Goal: Information Seeking & Learning: Find specific fact

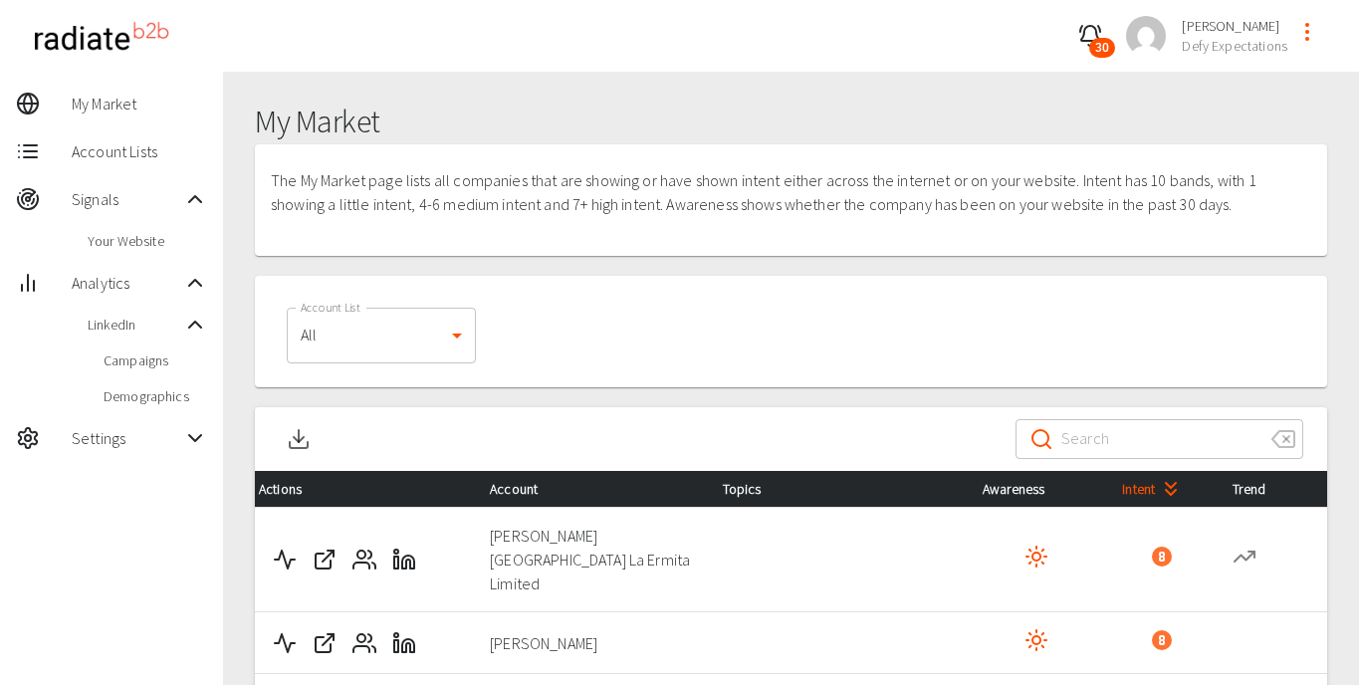
click at [506, 402] on div at bounding box center [791, 397] width 1072 height 20
click at [296, 442] on icon "Download" at bounding box center [299, 439] width 24 height 24
click at [1093, 45] on span "31" at bounding box center [1090, 36] width 24 height 24
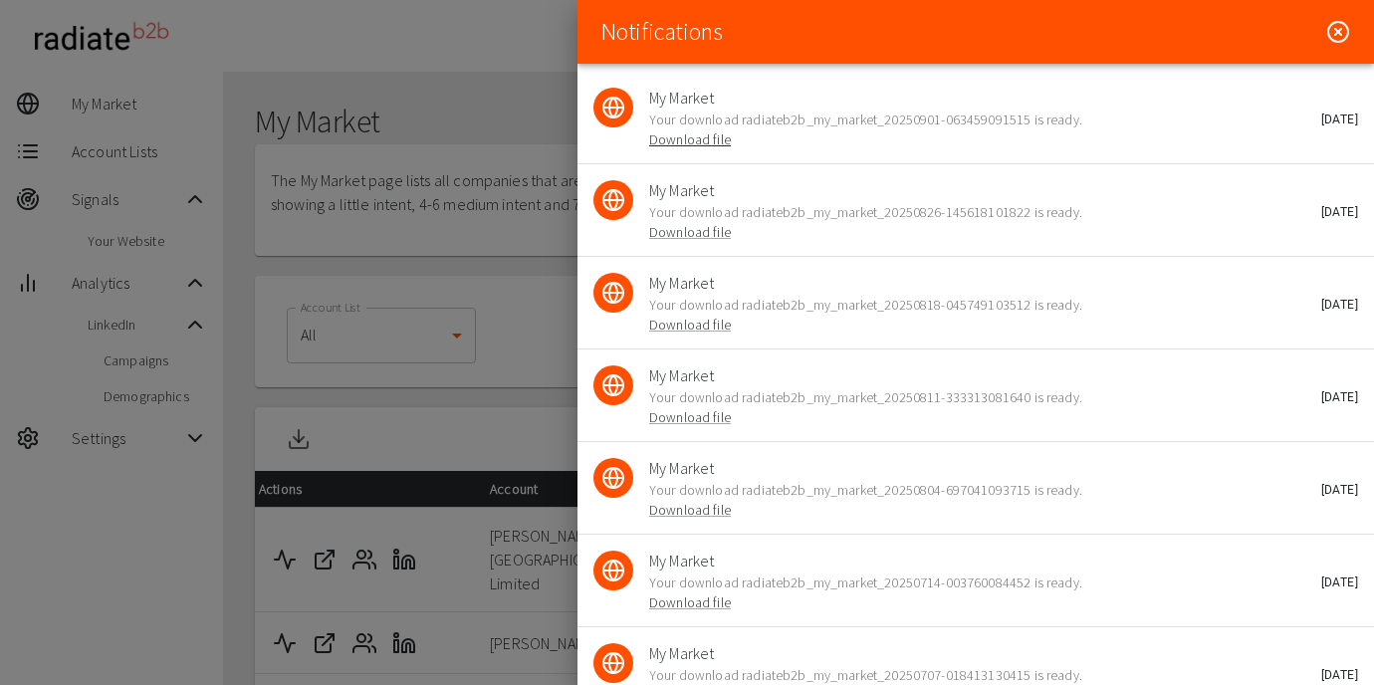
click at [677, 144] on link "Download file" at bounding box center [690, 139] width 82 height 18
click at [1326, 28] on icon at bounding box center [1338, 32] width 24 height 24
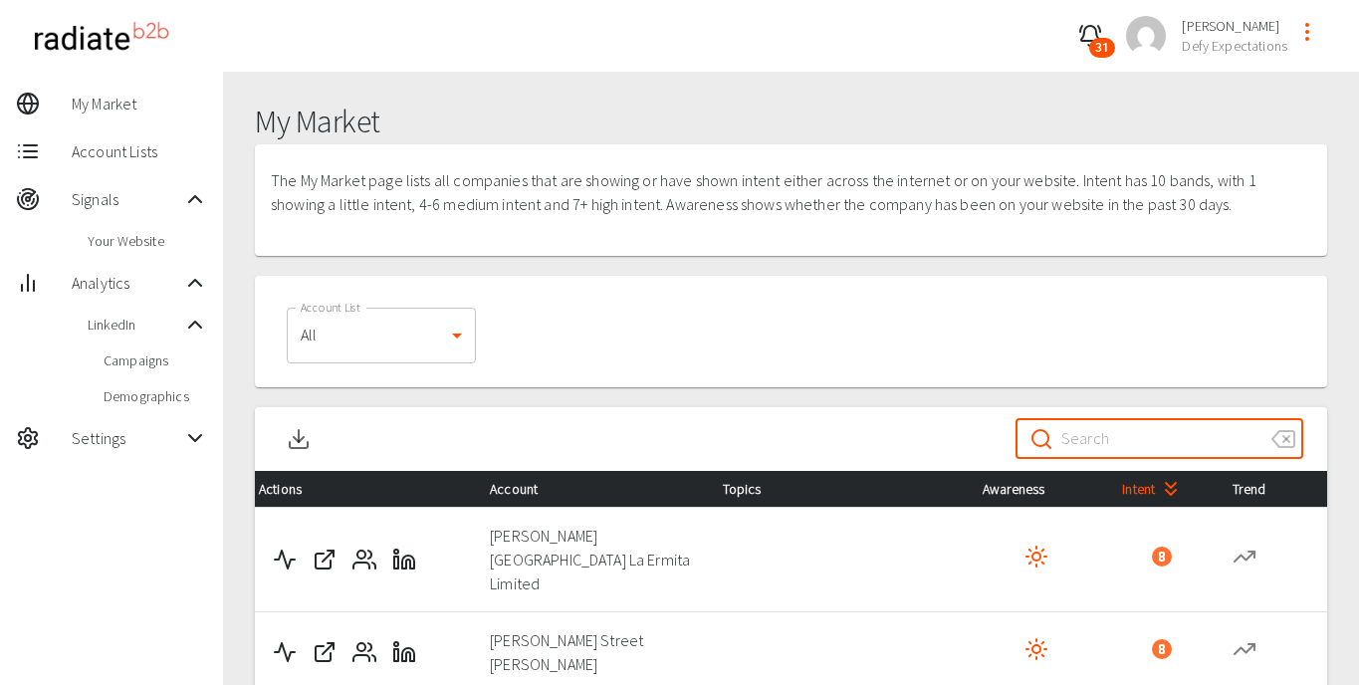
click at [1116, 438] on input "Search" at bounding box center [1158, 439] width 194 height 56
paste input "[PERSON_NAME][GEOGRAPHIC_DATA] La Ermita Limited"
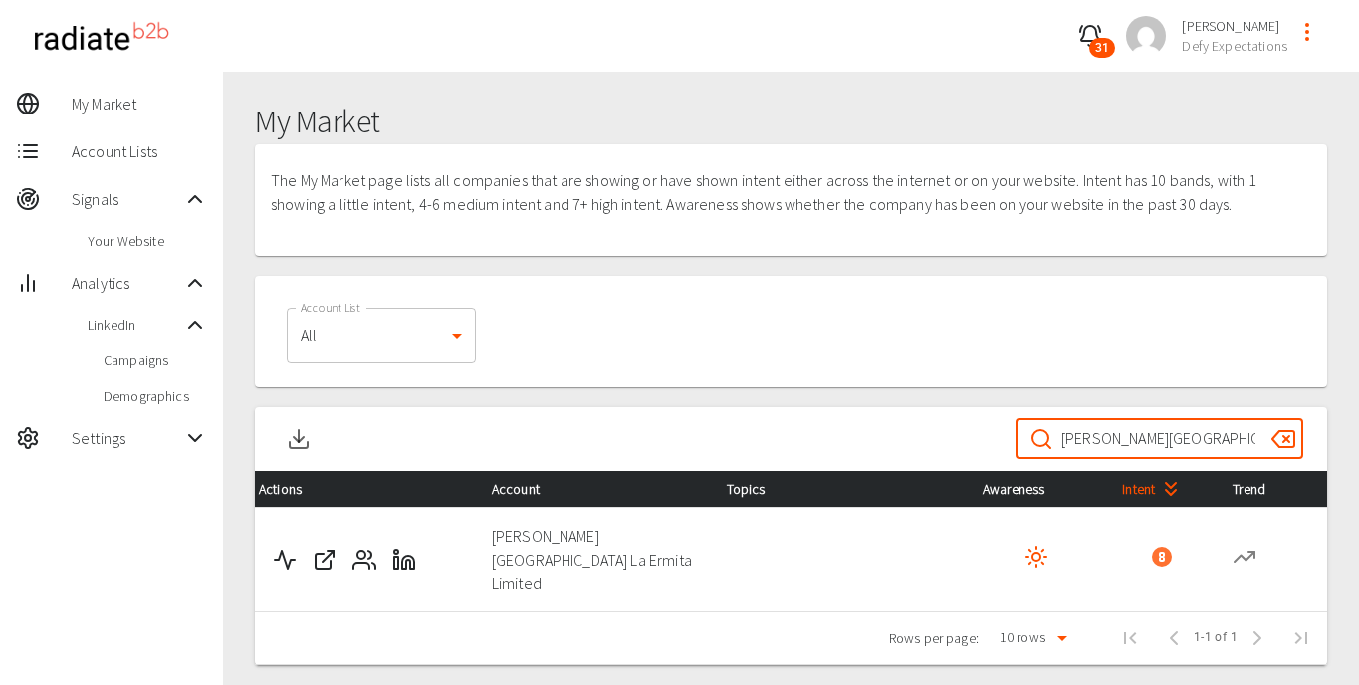
type input "[PERSON_NAME][GEOGRAPHIC_DATA] La Ermita Limited"
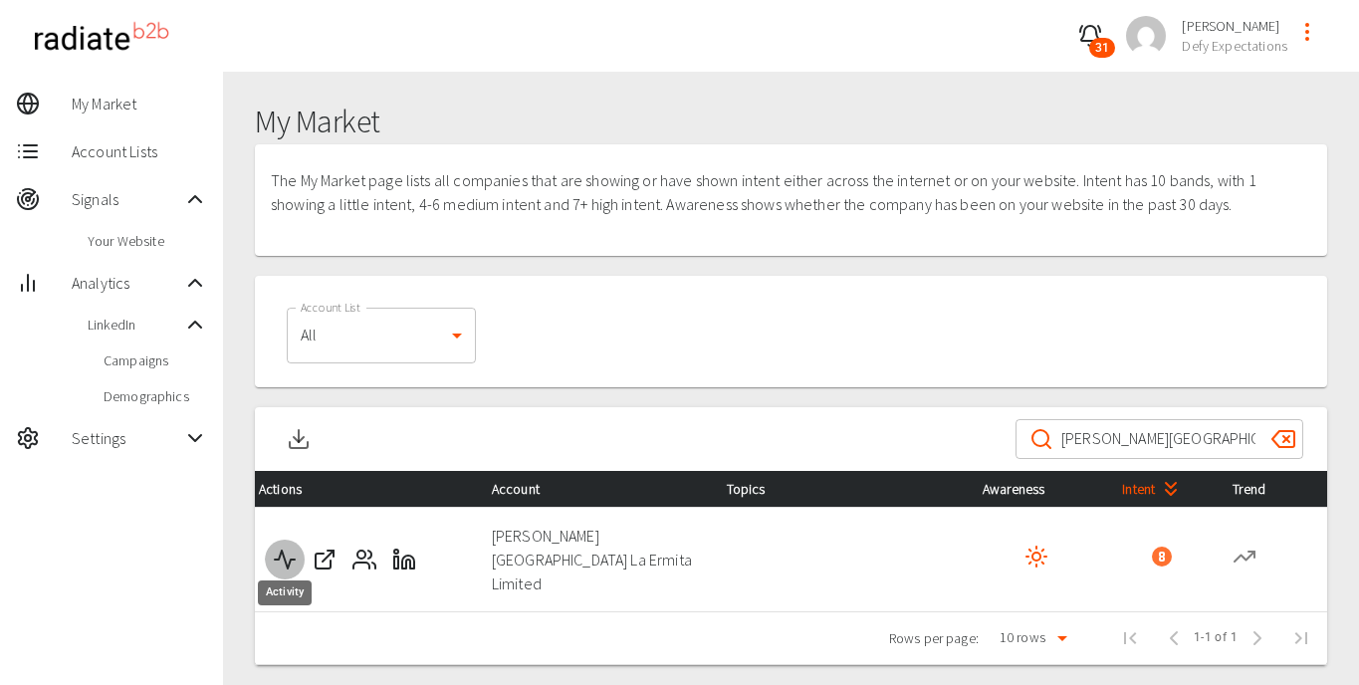
click at [276, 548] on icon "Activity" at bounding box center [285, 560] width 24 height 24
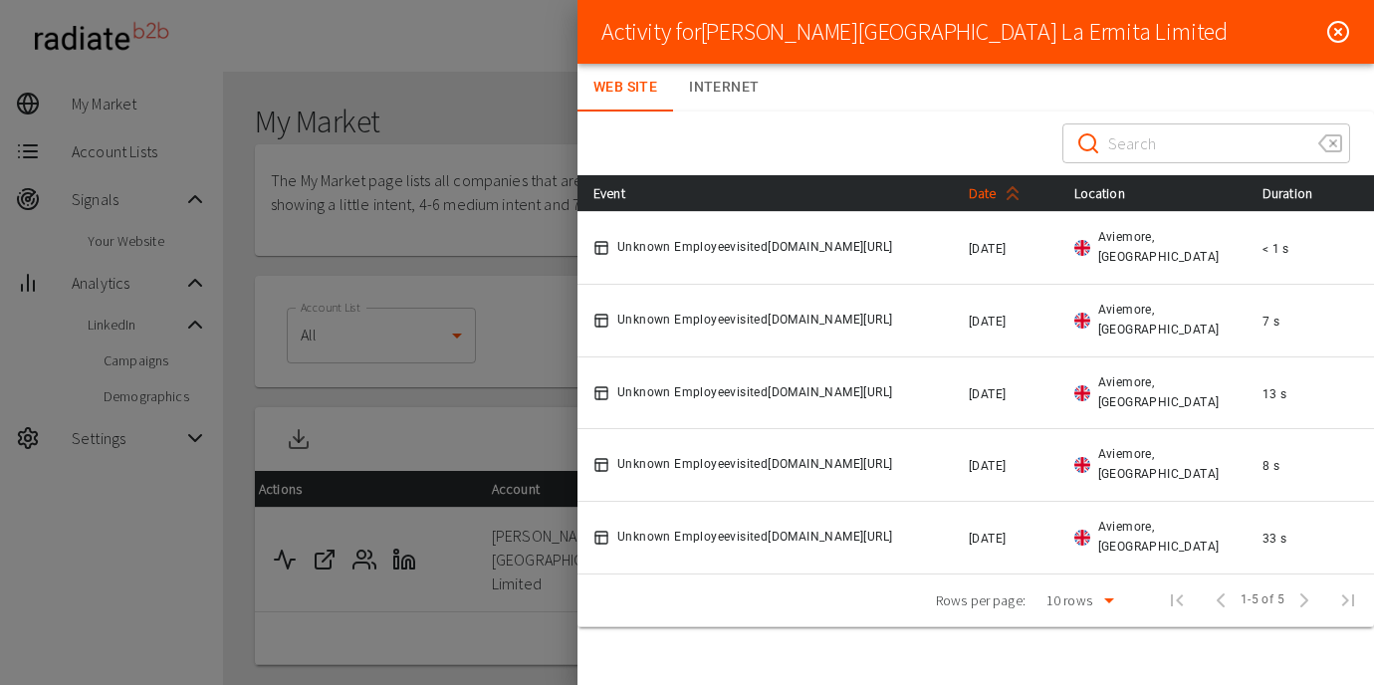
click at [1007, 194] on span "Date" at bounding box center [999, 193] width 60 height 24
click at [1345, 30] on icon at bounding box center [1338, 32] width 24 height 24
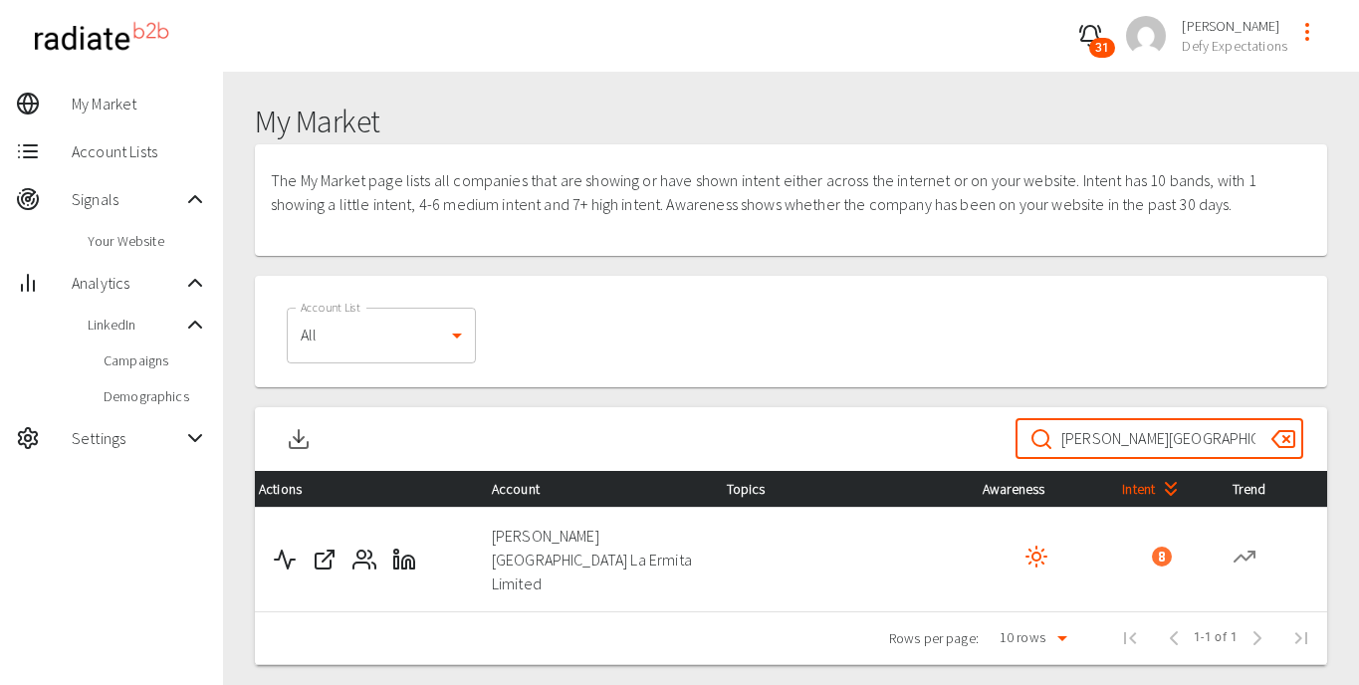
click at [1132, 444] on input "[PERSON_NAME][GEOGRAPHIC_DATA] La Ermita Limited" at bounding box center [1158, 439] width 194 height 56
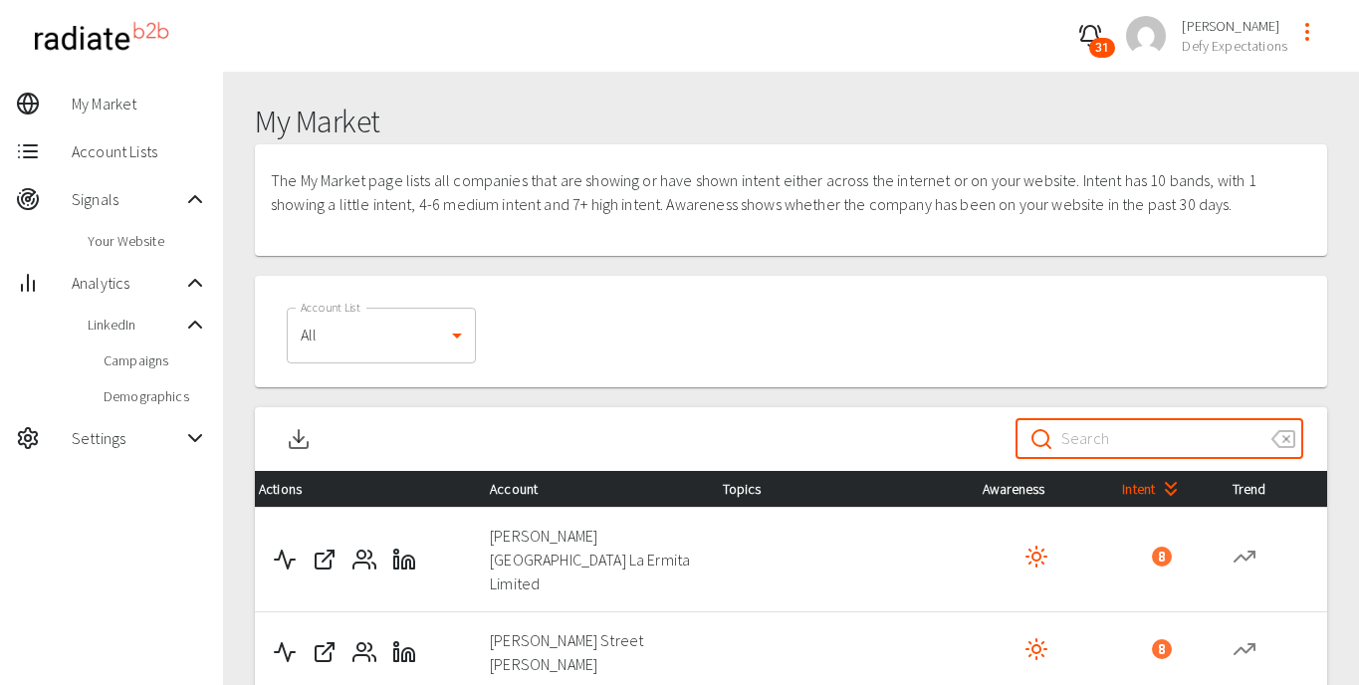
paste input "[PERSON_NAME] Street [PERSON_NAME]"
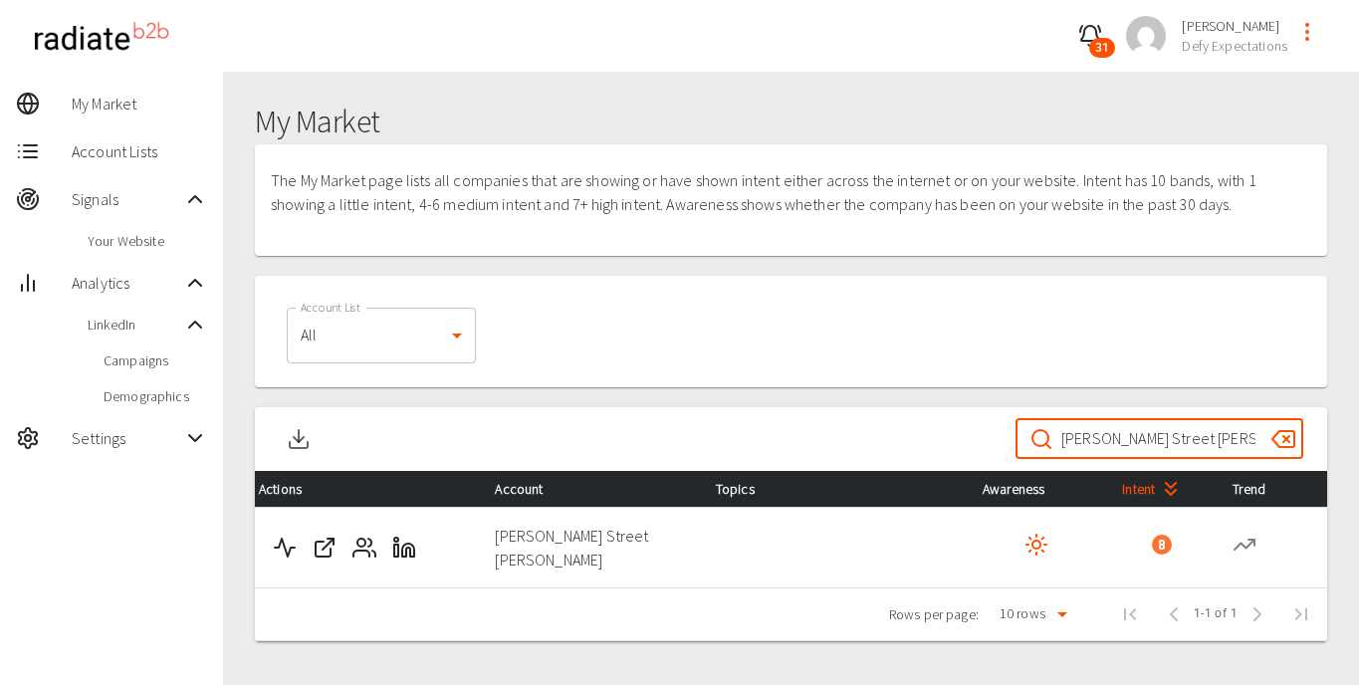
type input "[PERSON_NAME] Street [PERSON_NAME]"
click at [291, 548] on icon "Activity" at bounding box center [285, 548] width 24 height 24
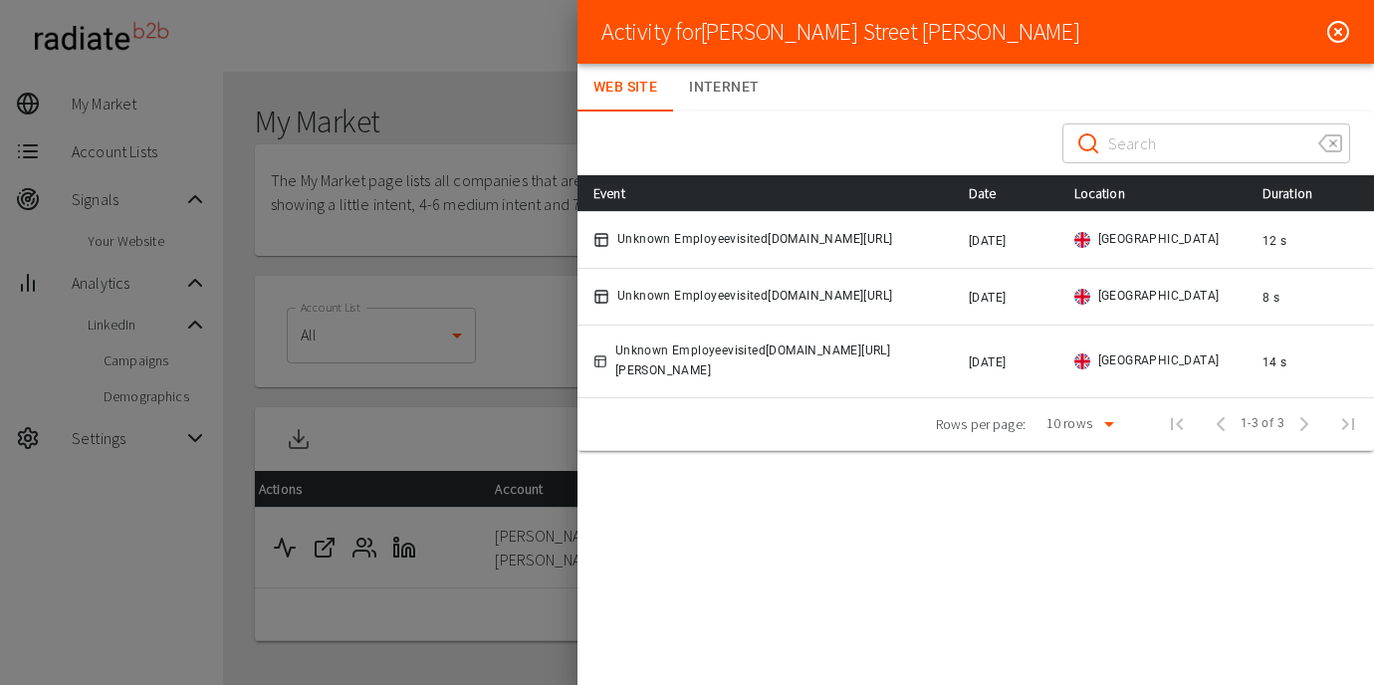
click at [1345, 31] on icon at bounding box center [1338, 32] width 24 height 24
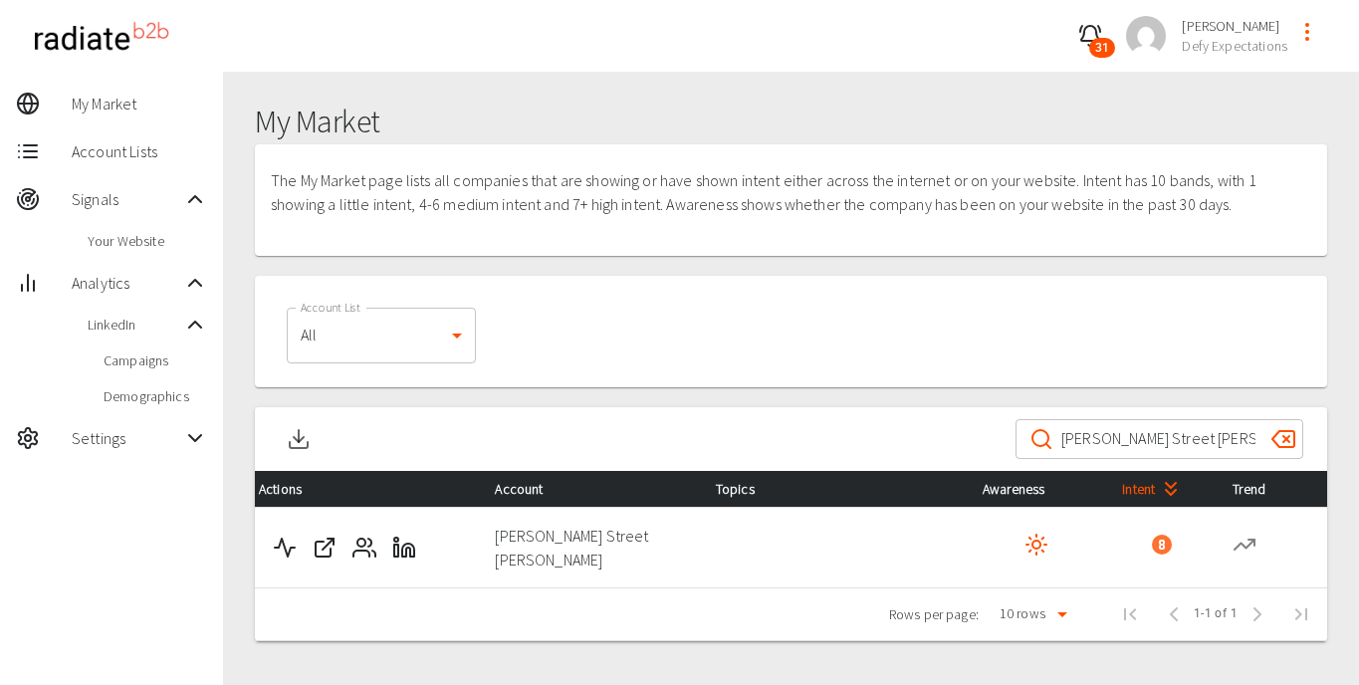
click at [1134, 439] on input "[PERSON_NAME] Street [PERSON_NAME]" at bounding box center [1158, 439] width 194 height 56
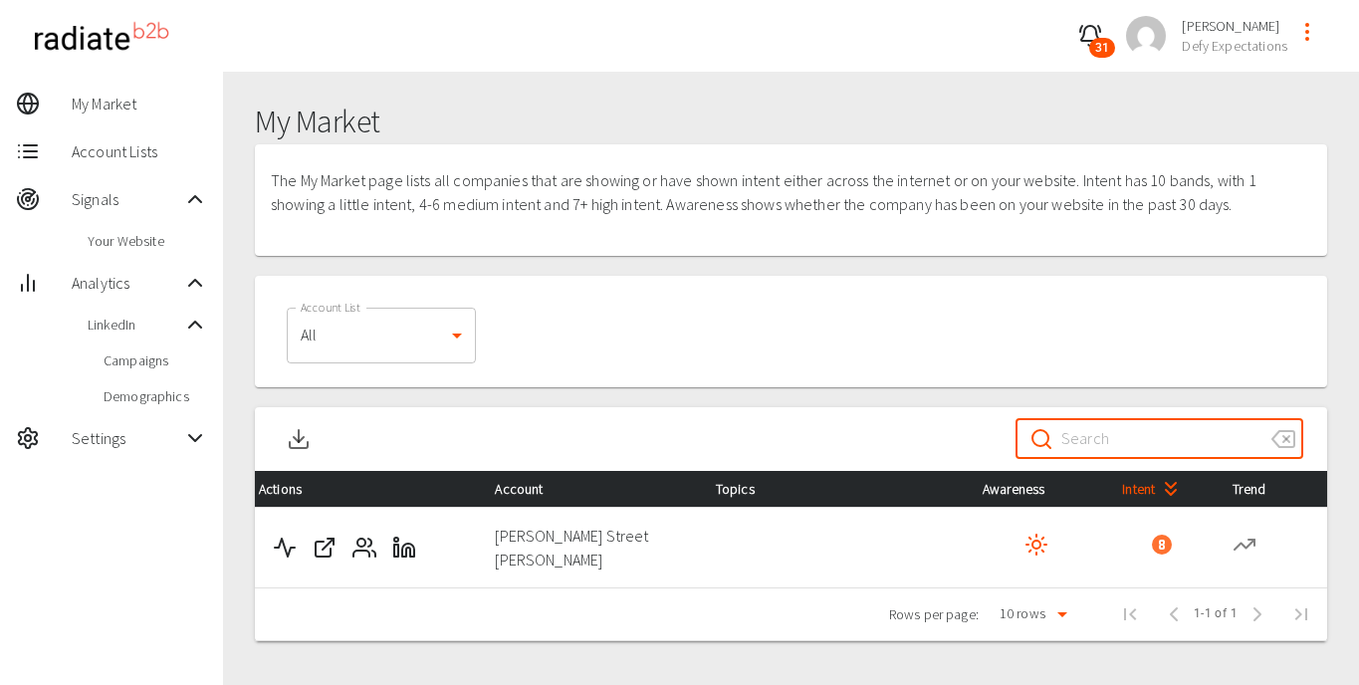
paste input "[PERSON_NAME]"
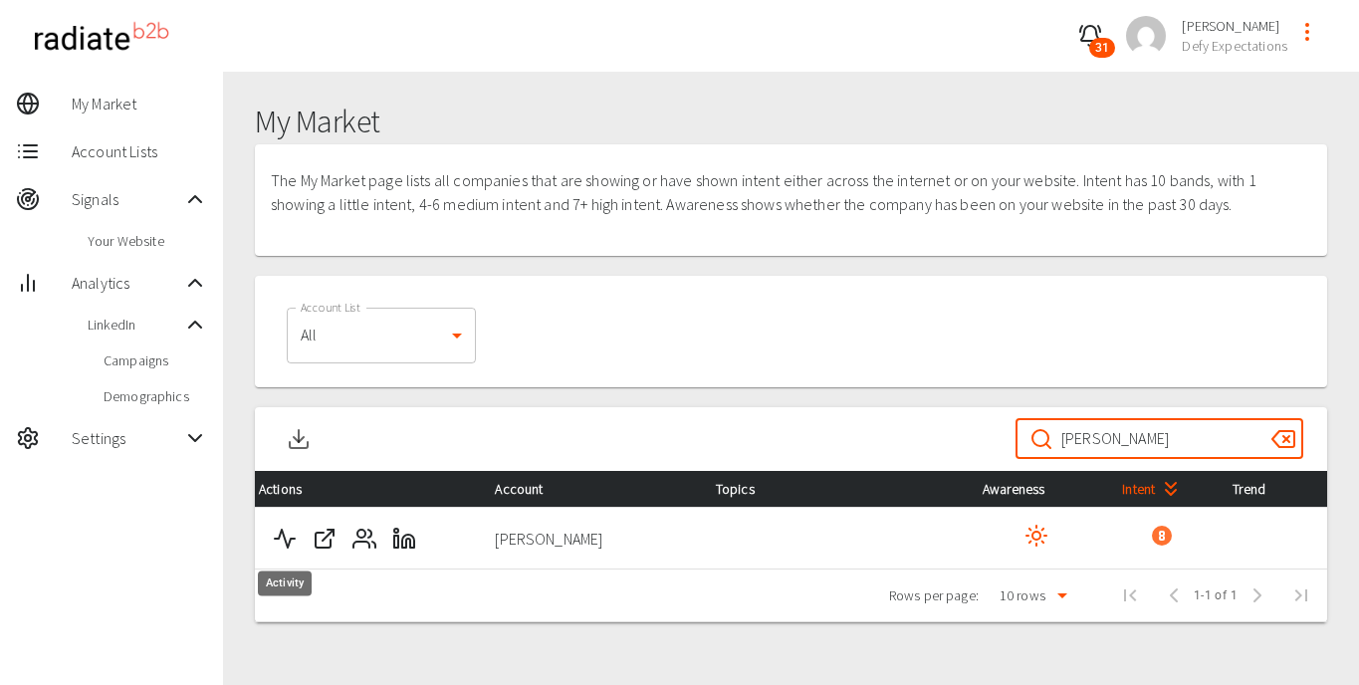
click at [289, 543] on polyline "Activity" at bounding box center [285, 539] width 20 height 18
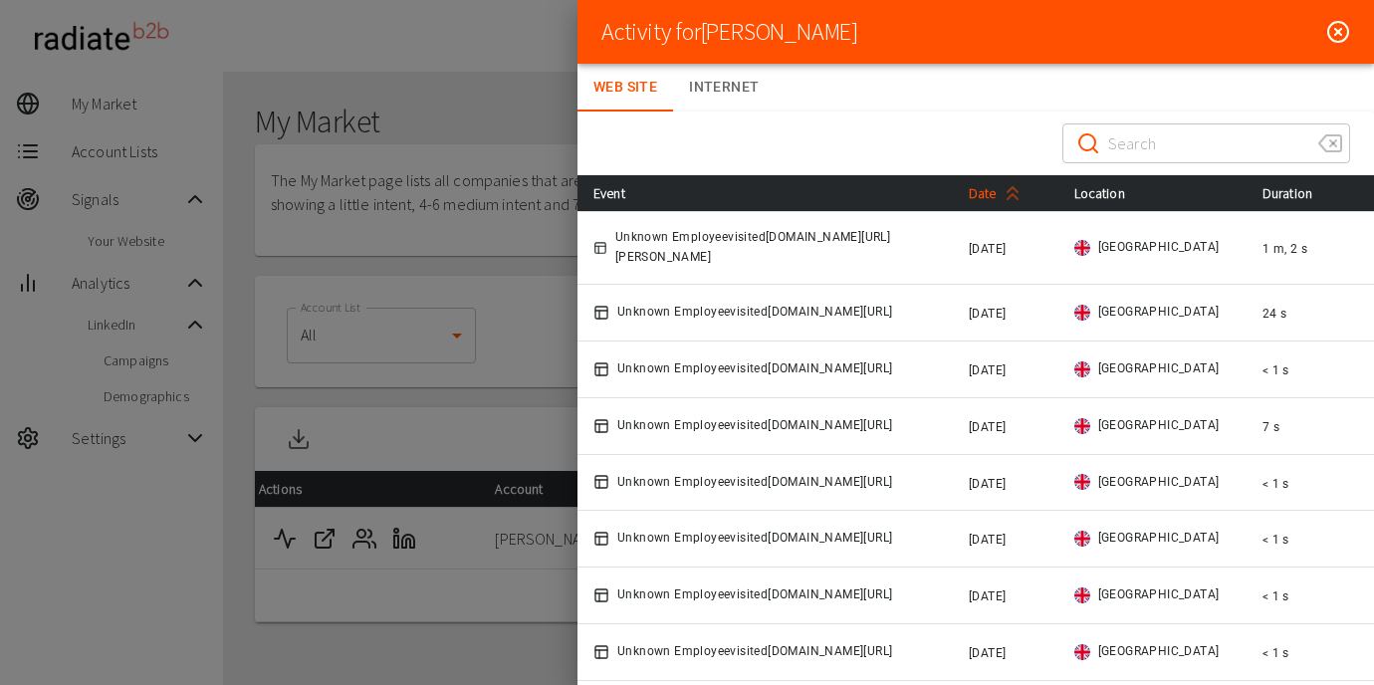
click at [975, 198] on span "Date" at bounding box center [999, 193] width 60 height 24
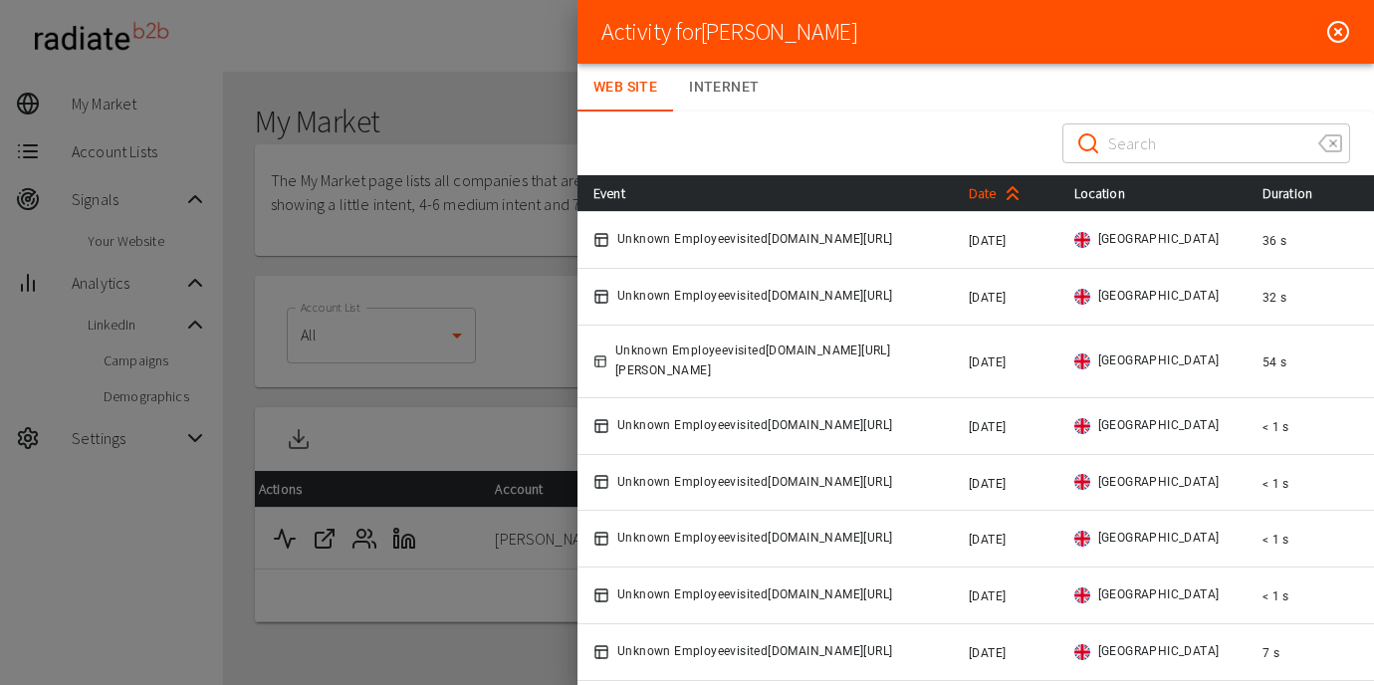
click at [975, 198] on span "Date" at bounding box center [999, 193] width 60 height 24
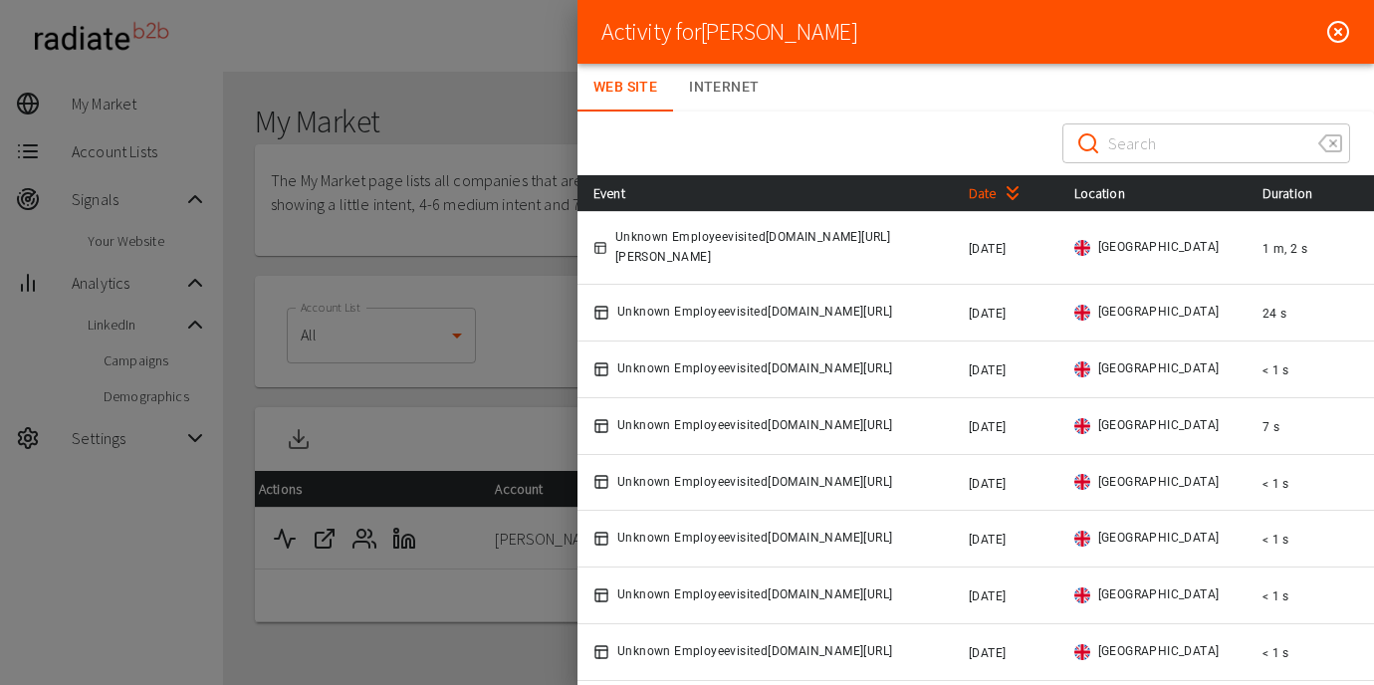
click at [1326, 31] on icon at bounding box center [1338, 32] width 24 height 24
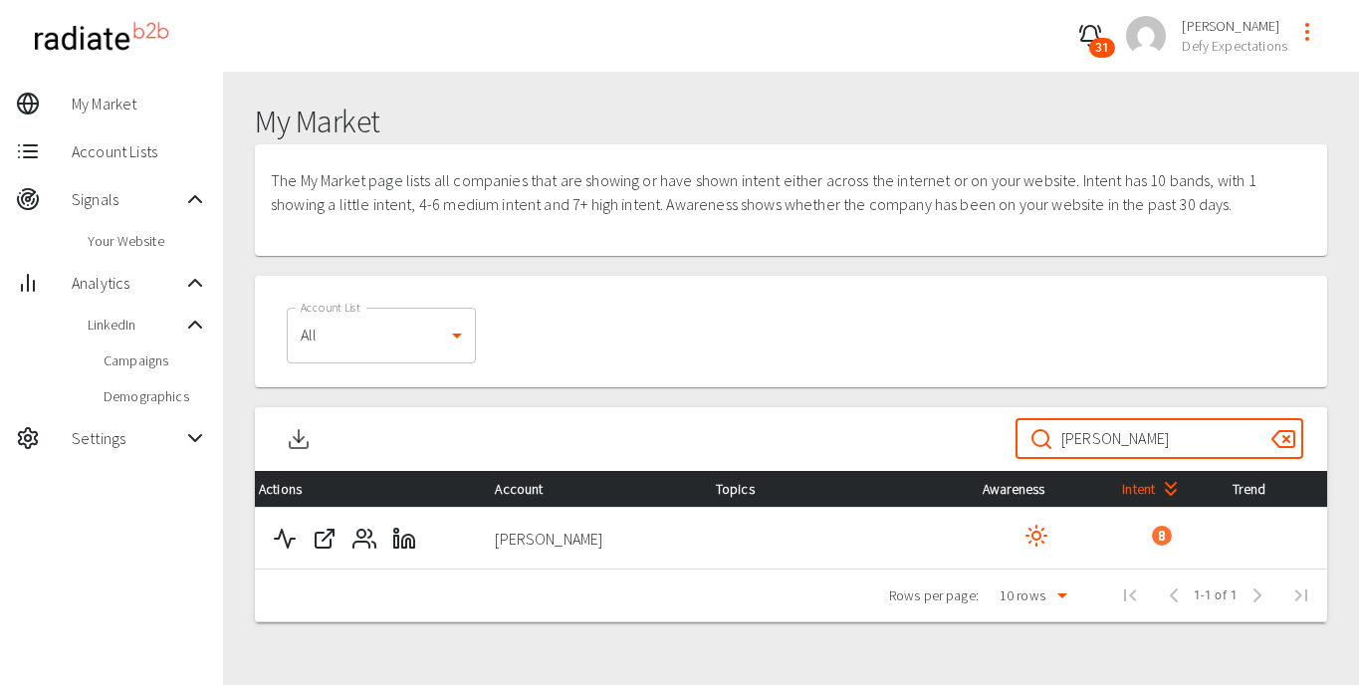
click at [1088, 434] on input "[PERSON_NAME]" at bounding box center [1158, 439] width 194 height 56
paste input "Corpdata Ltd"
type input "Corpdata Ltd"
click at [287, 538] on icon "Activity" at bounding box center [285, 539] width 24 height 24
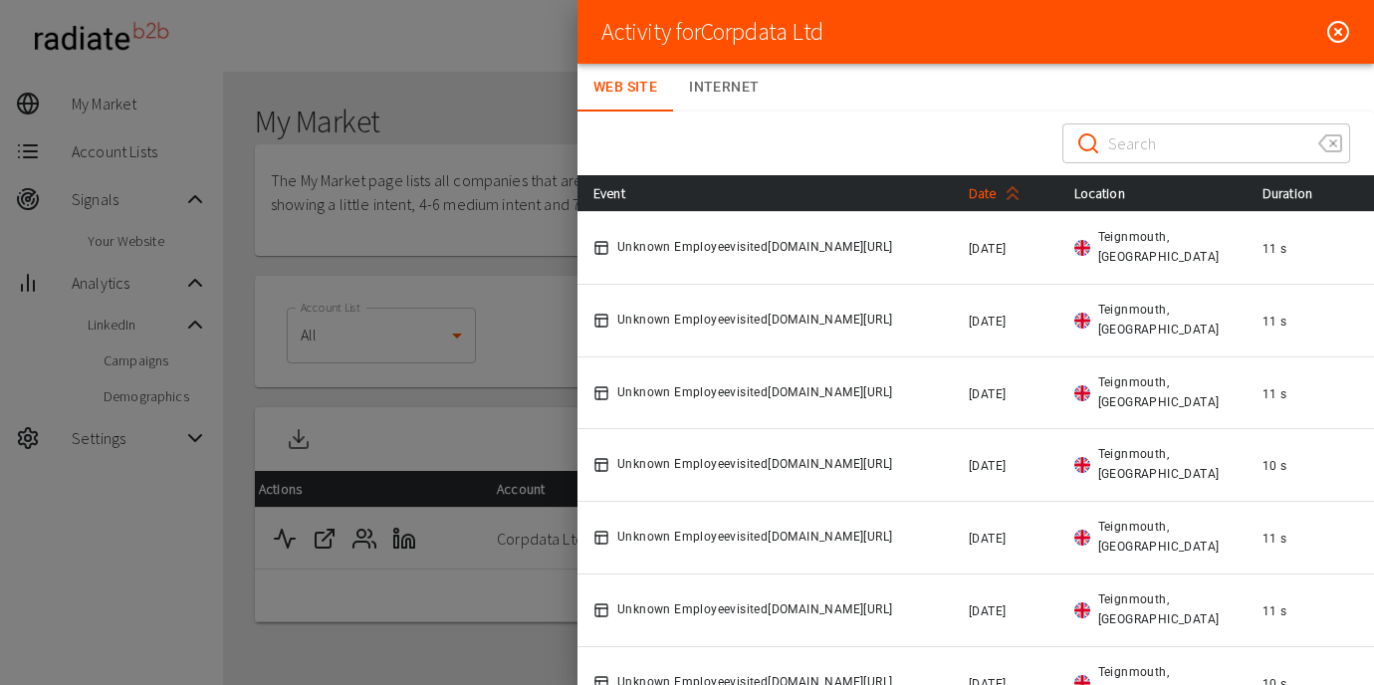
click at [985, 198] on span "Date" at bounding box center [999, 193] width 60 height 24
click at [1329, 35] on icon at bounding box center [1338, 32] width 24 height 24
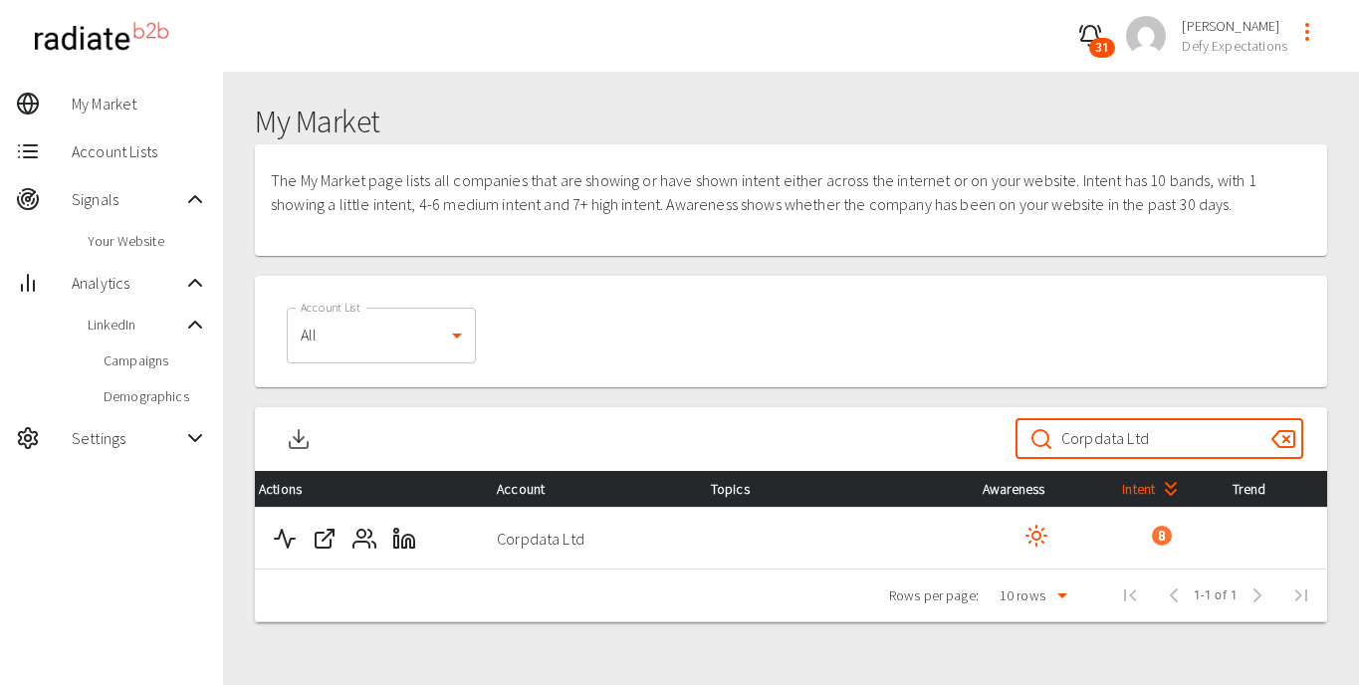
click at [1125, 453] on input "Corpdata Ltd" at bounding box center [1158, 439] width 194 height 56
paste input "Lawes [PERSON_NAME]"
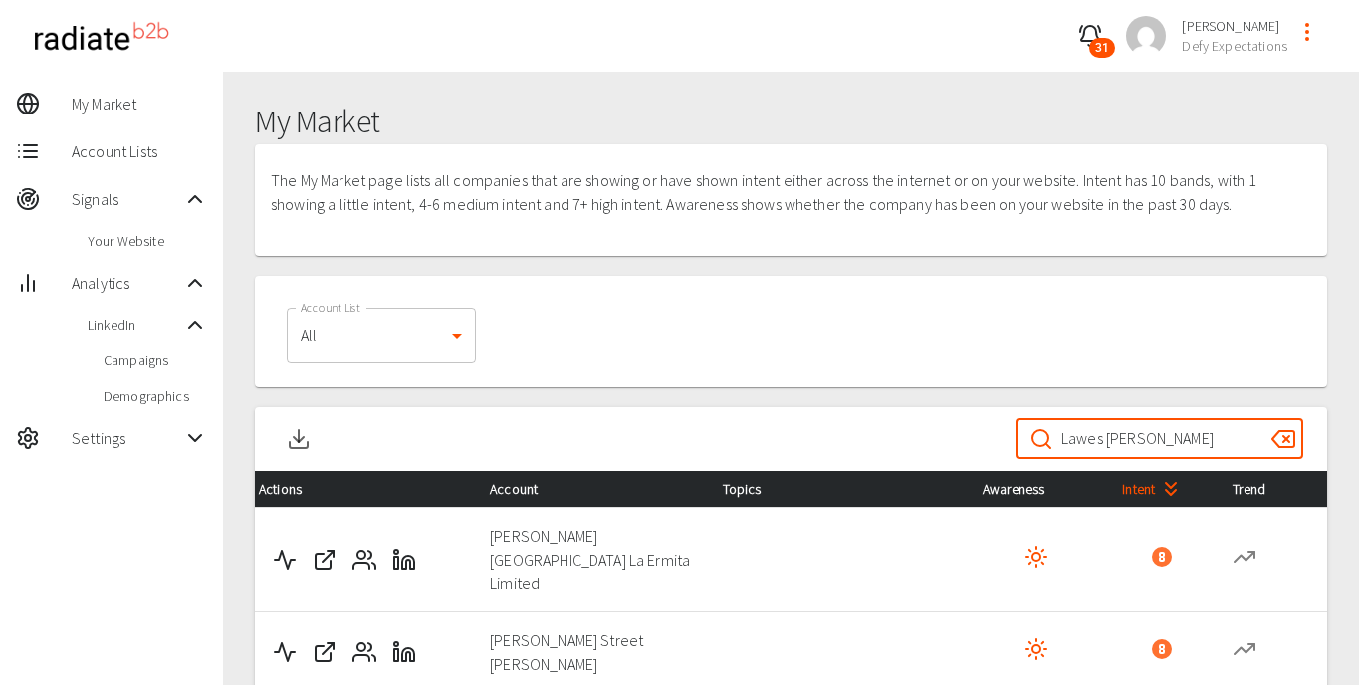
type input "Lawes [PERSON_NAME]"
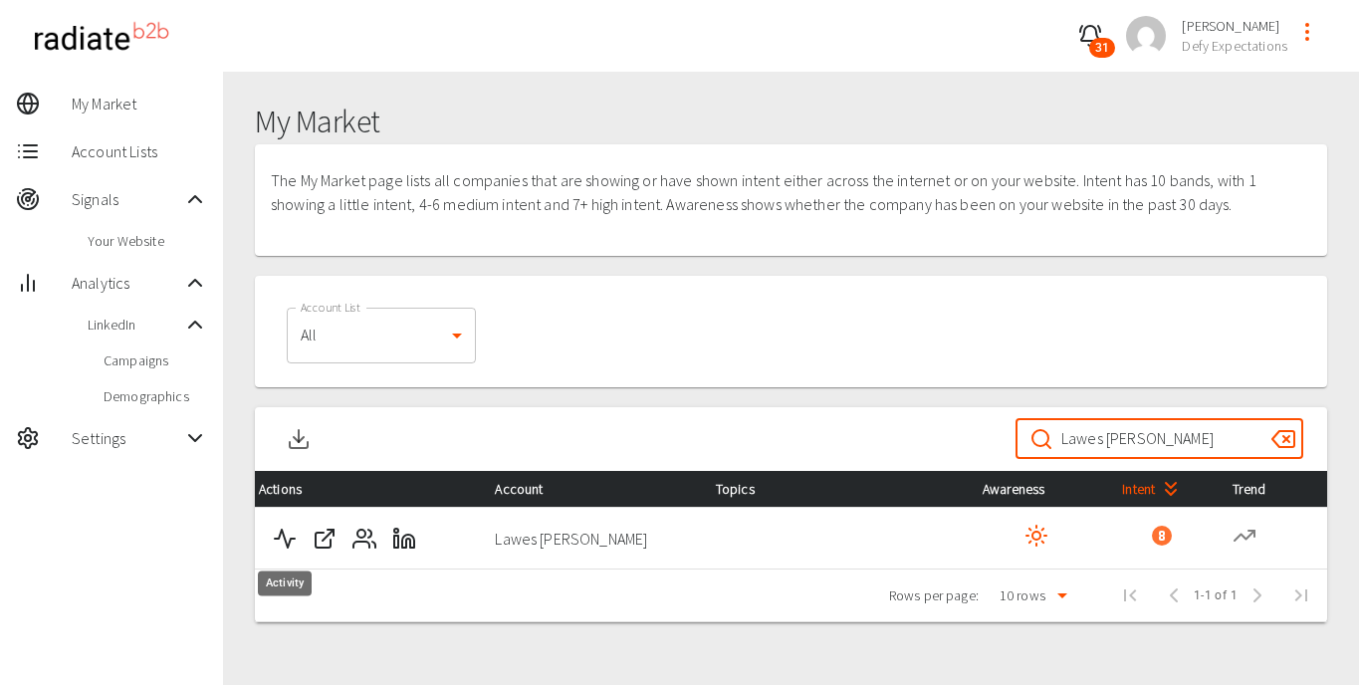
click at [290, 540] on polyline "Activity" at bounding box center [285, 539] width 20 height 18
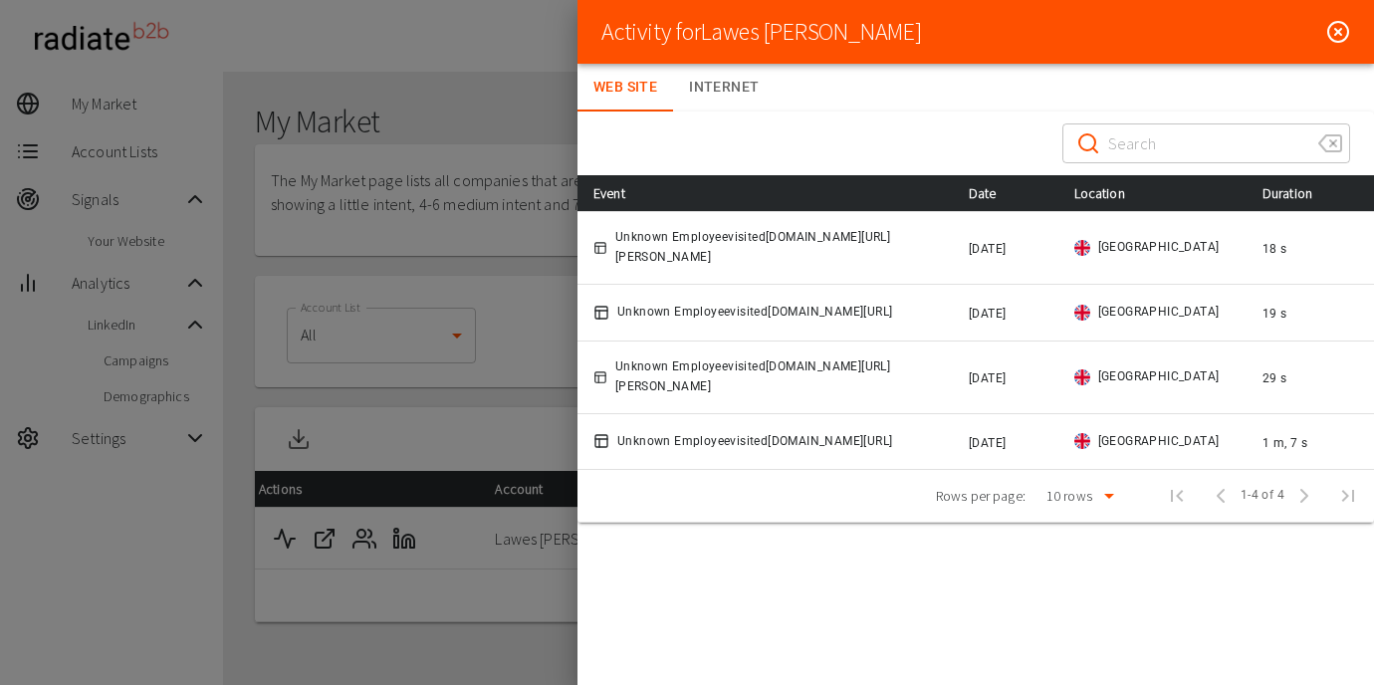
click at [1341, 32] on icon at bounding box center [1338, 32] width 24 height 24
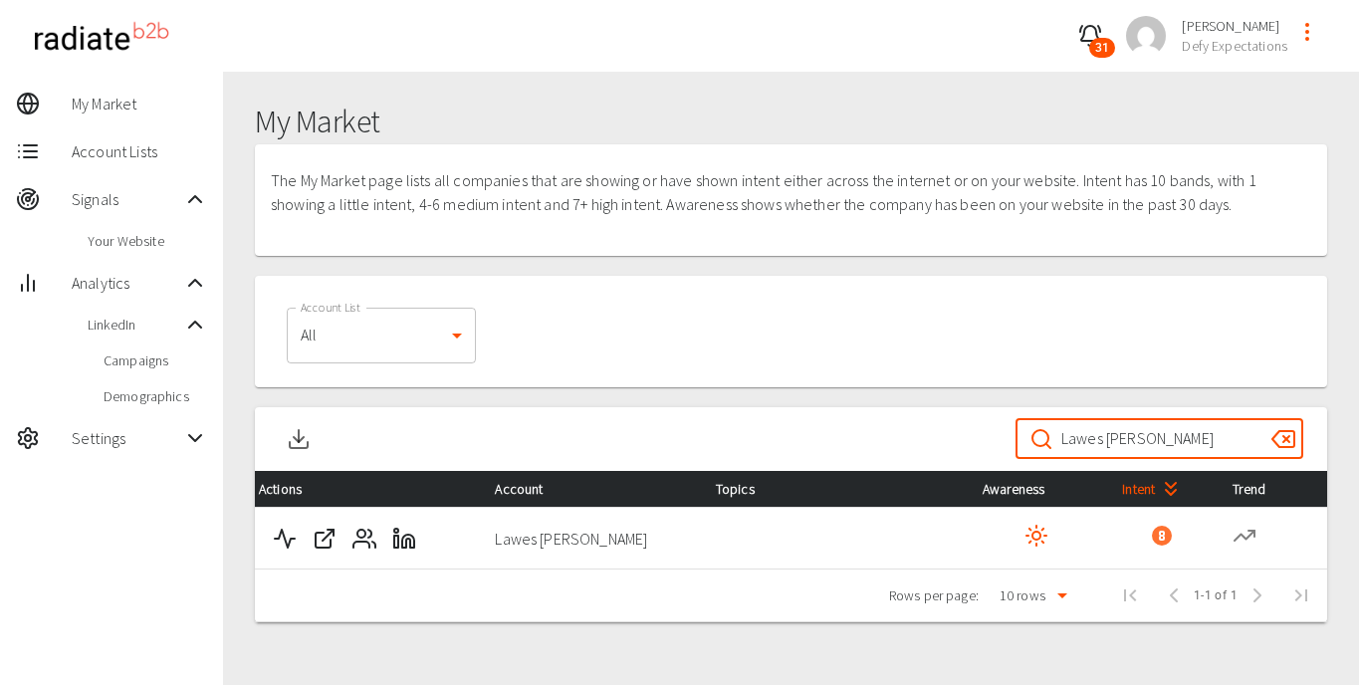
click at [1118, 440] on input "Lawes [PERSON_NAME]" at bounding box center [1158, 439] width 194 height 56
paste input "[GEOGRAPHIC_DATA]"
type input "[GEOGRAPHIC_DATA]"
click at [286, 551] on icon "Activity" at bounding box center [285, 539] width 24 height 24
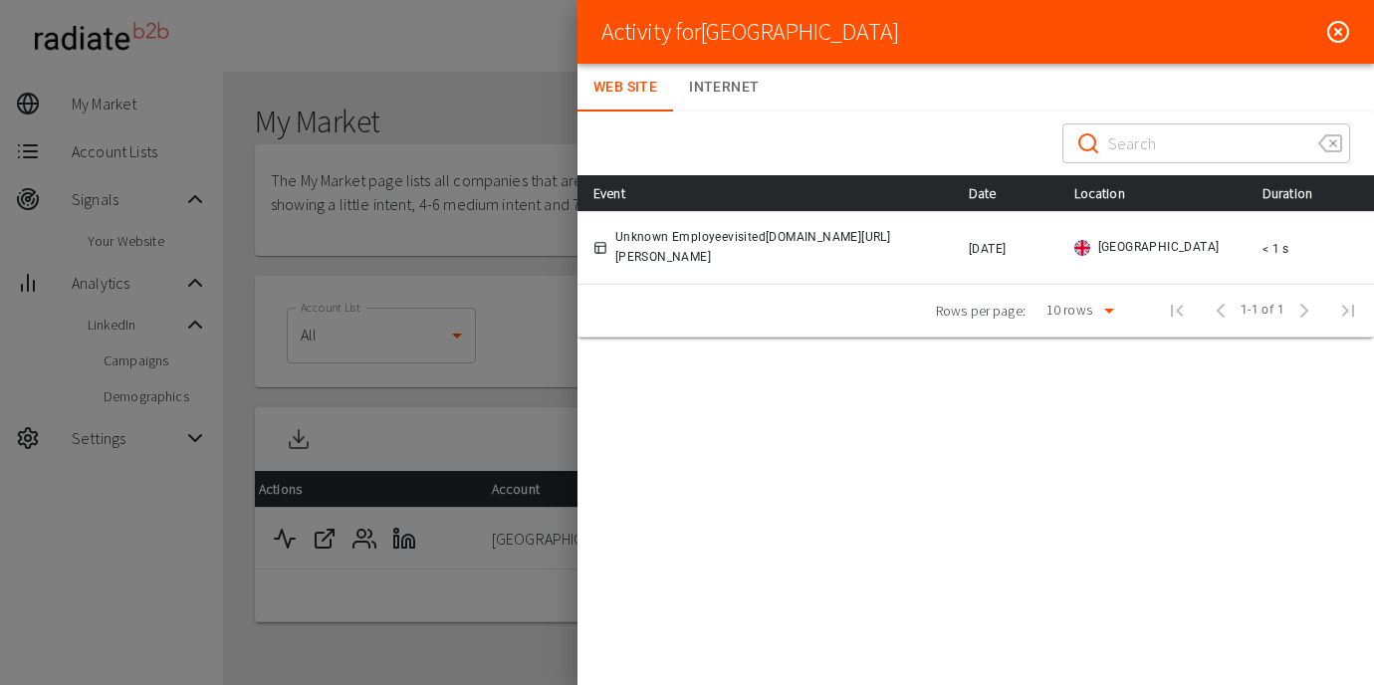
click at [702, 257] on span "Unknown Employee visited [DOMAIN_NAME][URL][PERSON_NAME]" at bounding box center [776, 248] width 322 height 40
click at [1337, 35] on icon at bounding box center [1338, 32] width 24 height 24
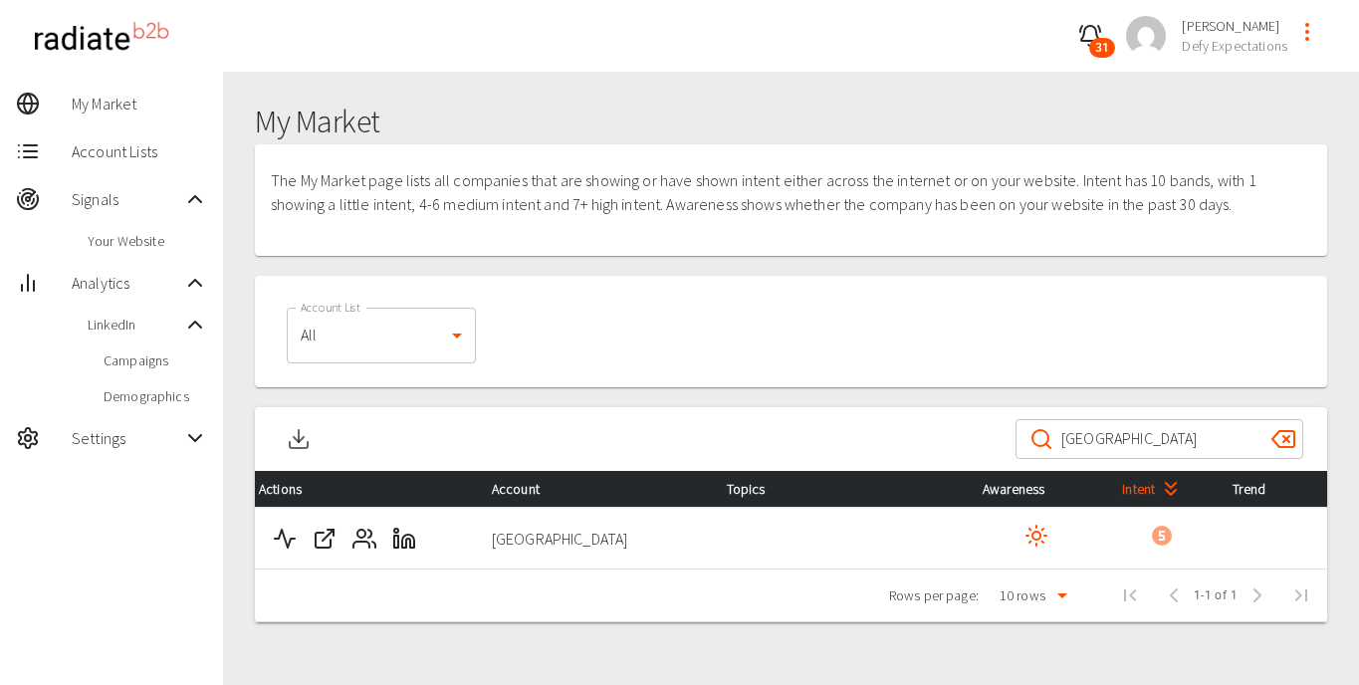
click at [1149, 440] on input "[GEOGRAPHIC_DATA]" at bounding box center [1158, 439] width 194 height 56
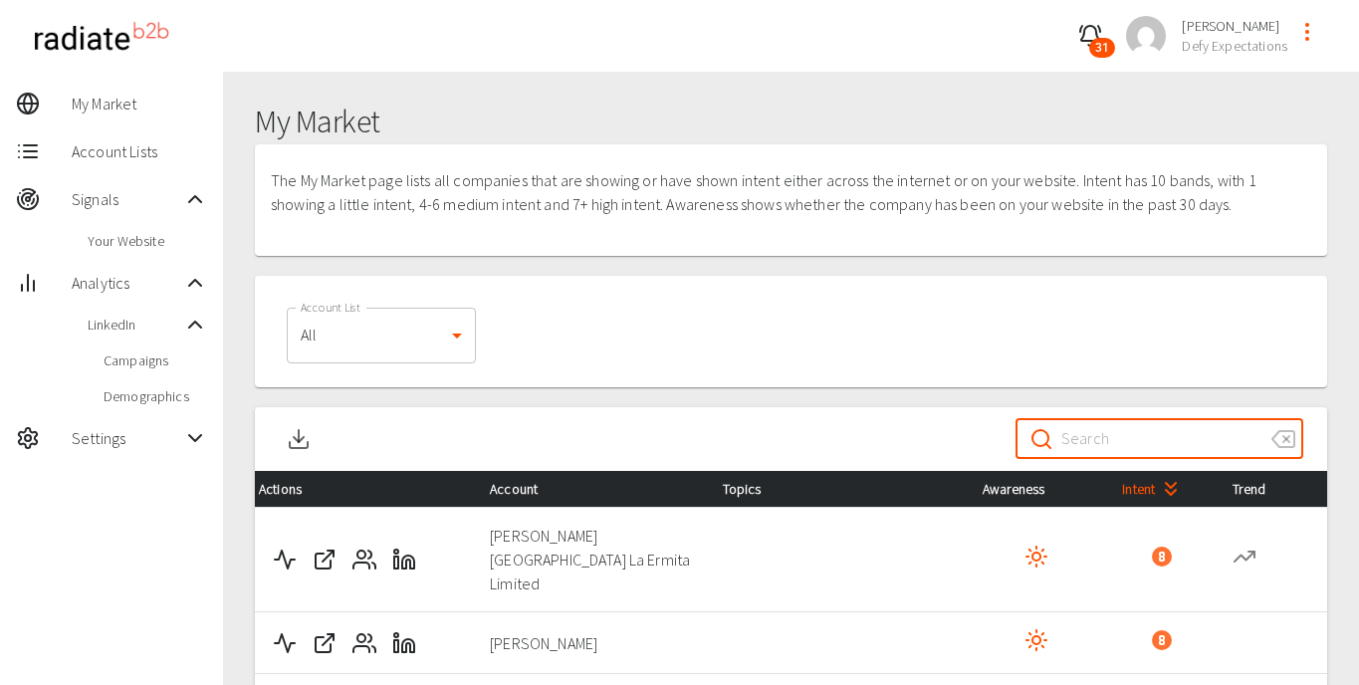
paste input "The ITP"
type input "The ITP"
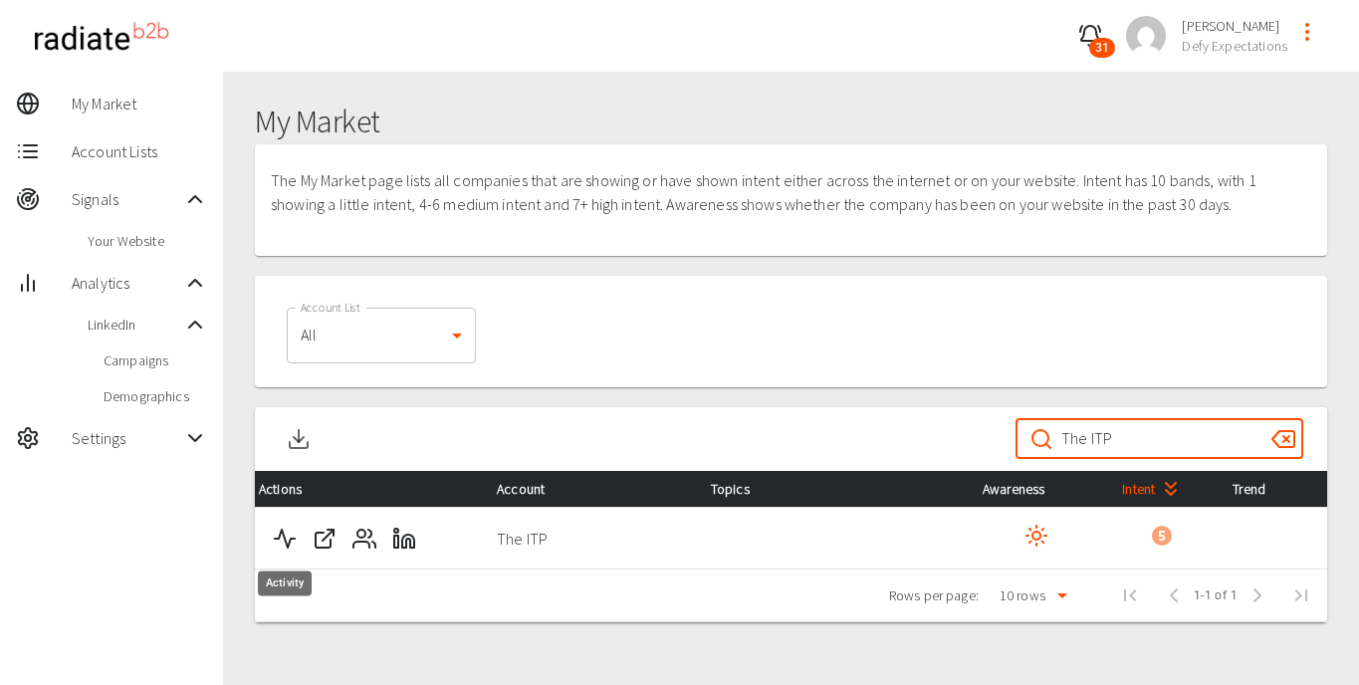
click at [286, 535] on icon "Activity" at bounding box center [285, 539] width 24 height 24
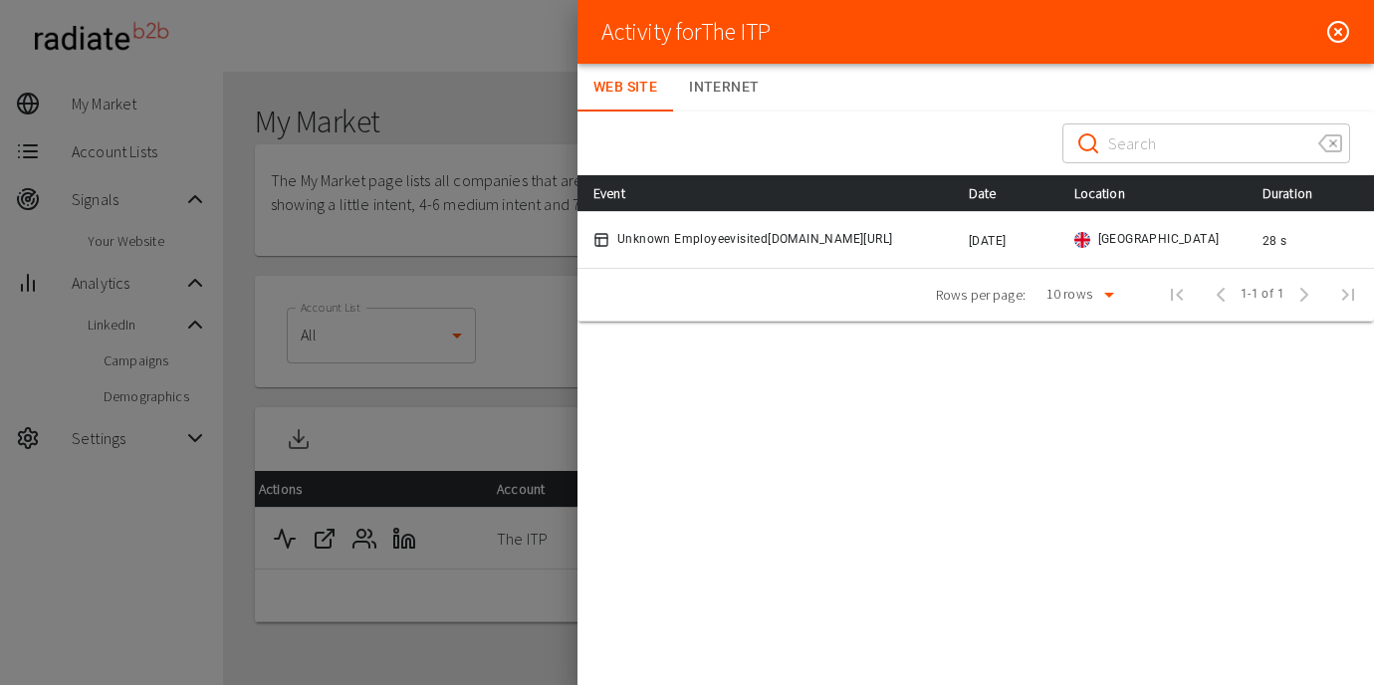
click at [1346, 34] on icon at bounding box center [1338, 32] width 24 height 24
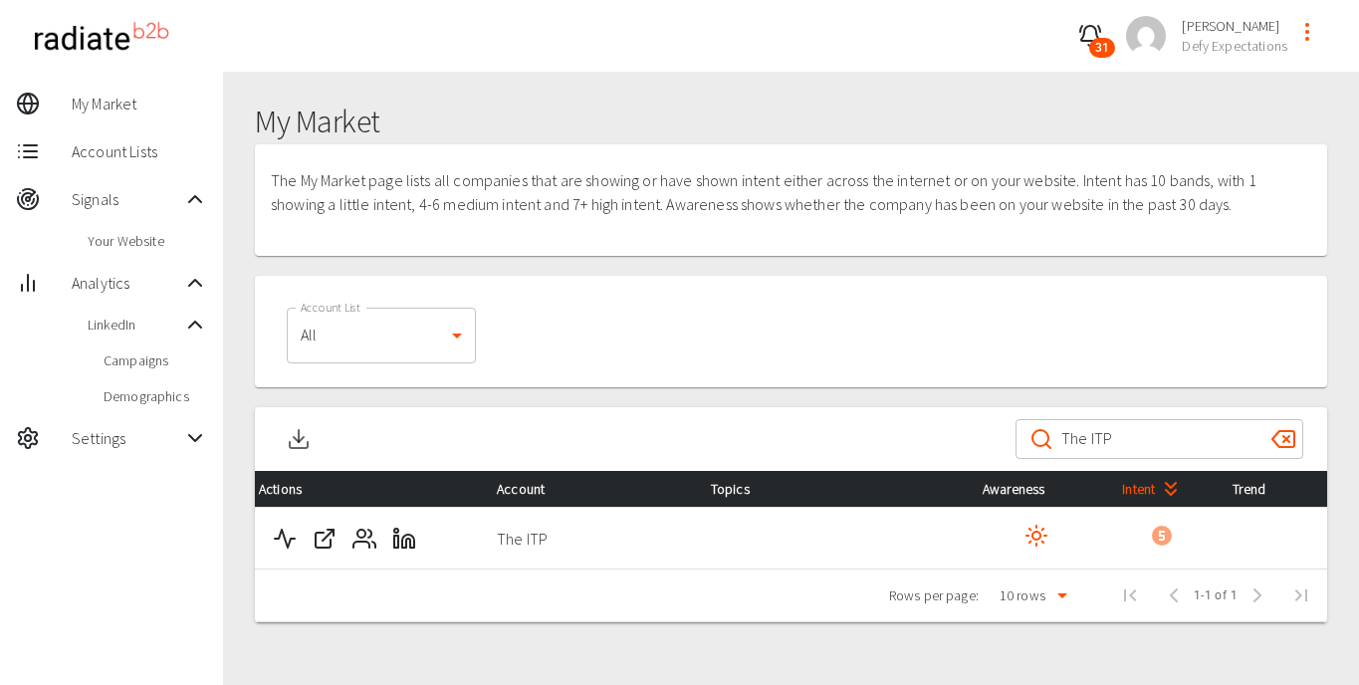
click at [1130, 435] on input "The ITP" at bounding box center [1158, 439] width 194 height 56
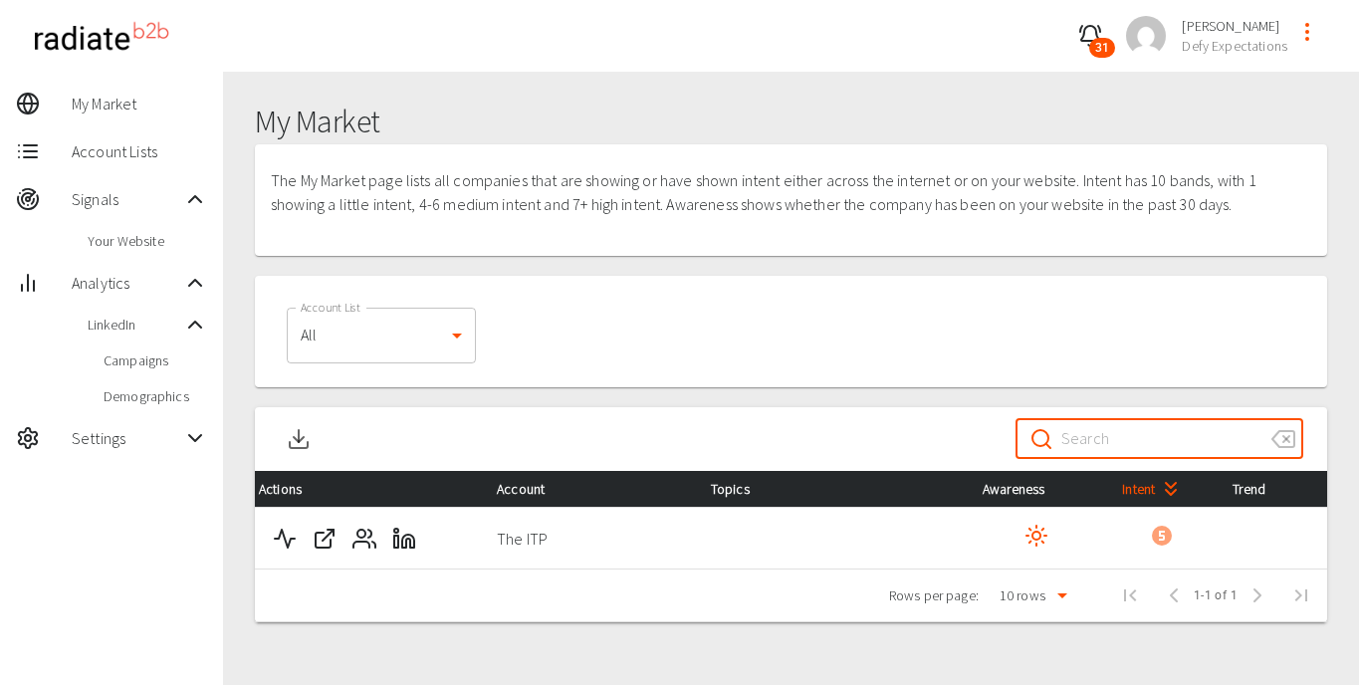
paste input "NHS [GEOGRAPHIC_DATA]"
type input "NHS [GEOGRAPHIC_DATA]"
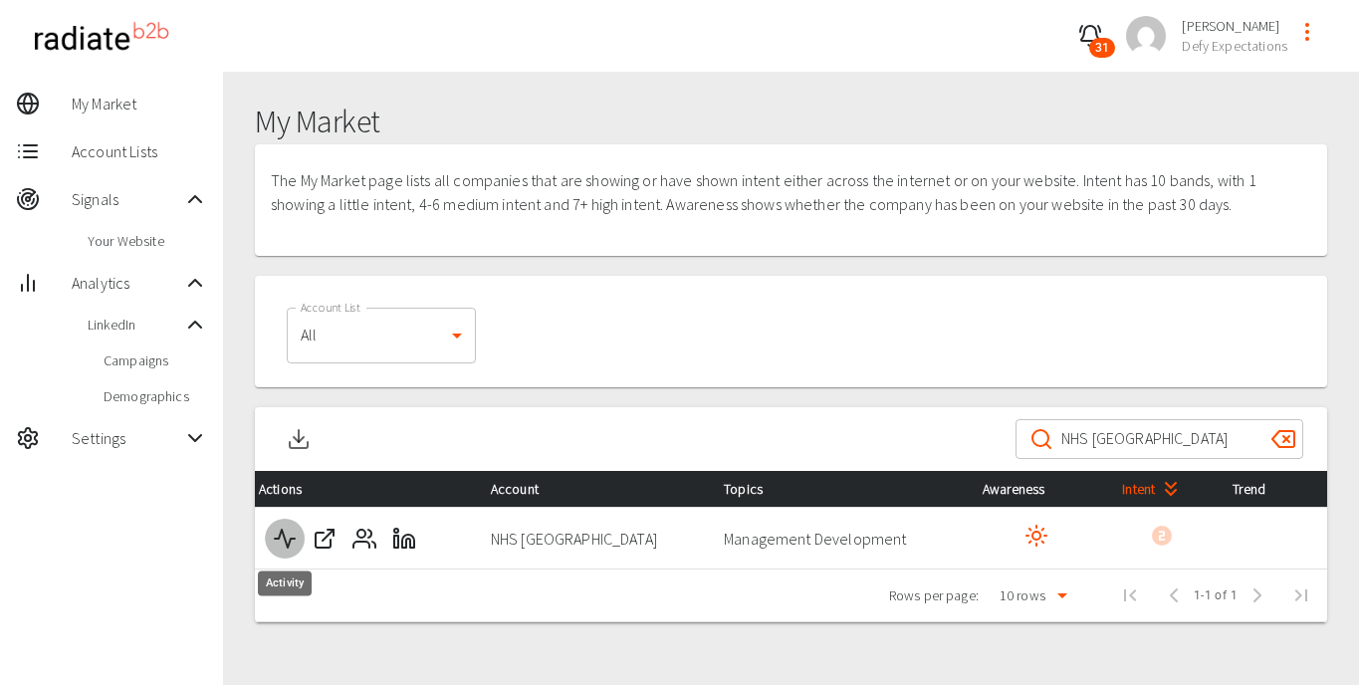
click at [293, 534] on icon "Activity" at bounding box center [285, 539] width 24 height 24
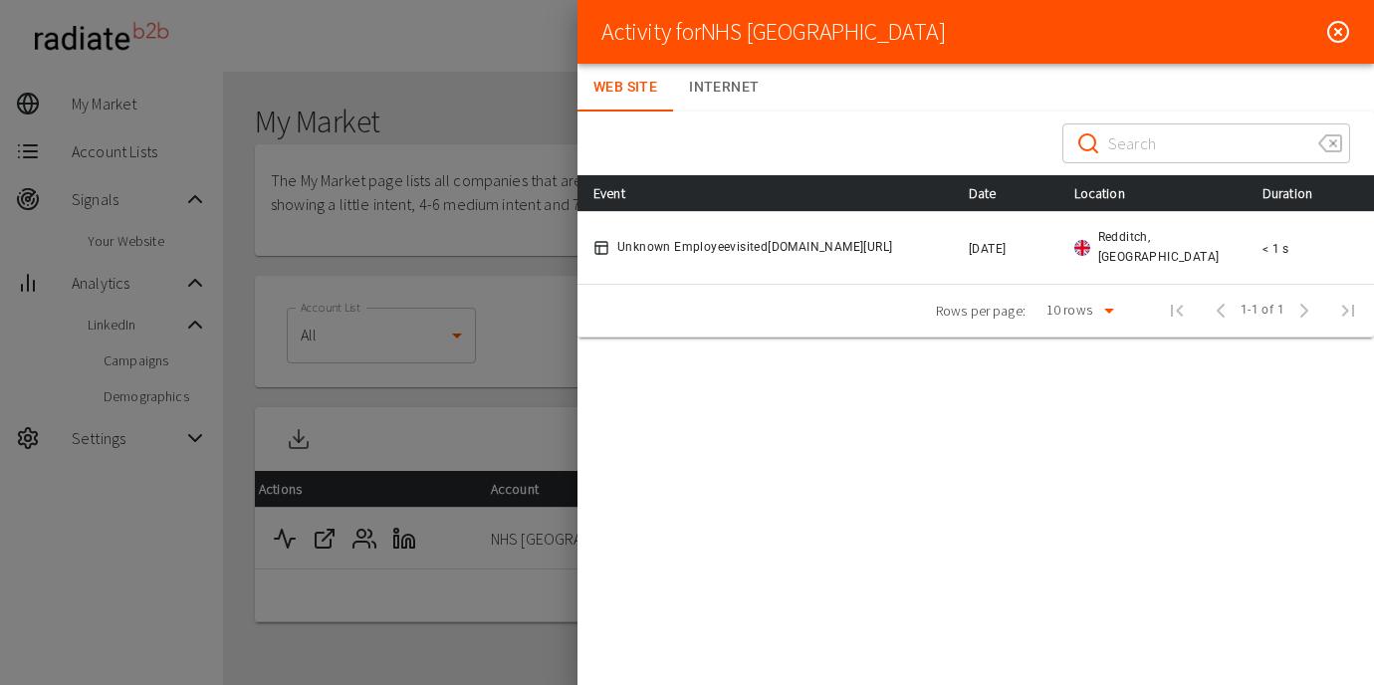
click at [1337, 22] on circle at bounding box center [1338, 32] width 20 height 20
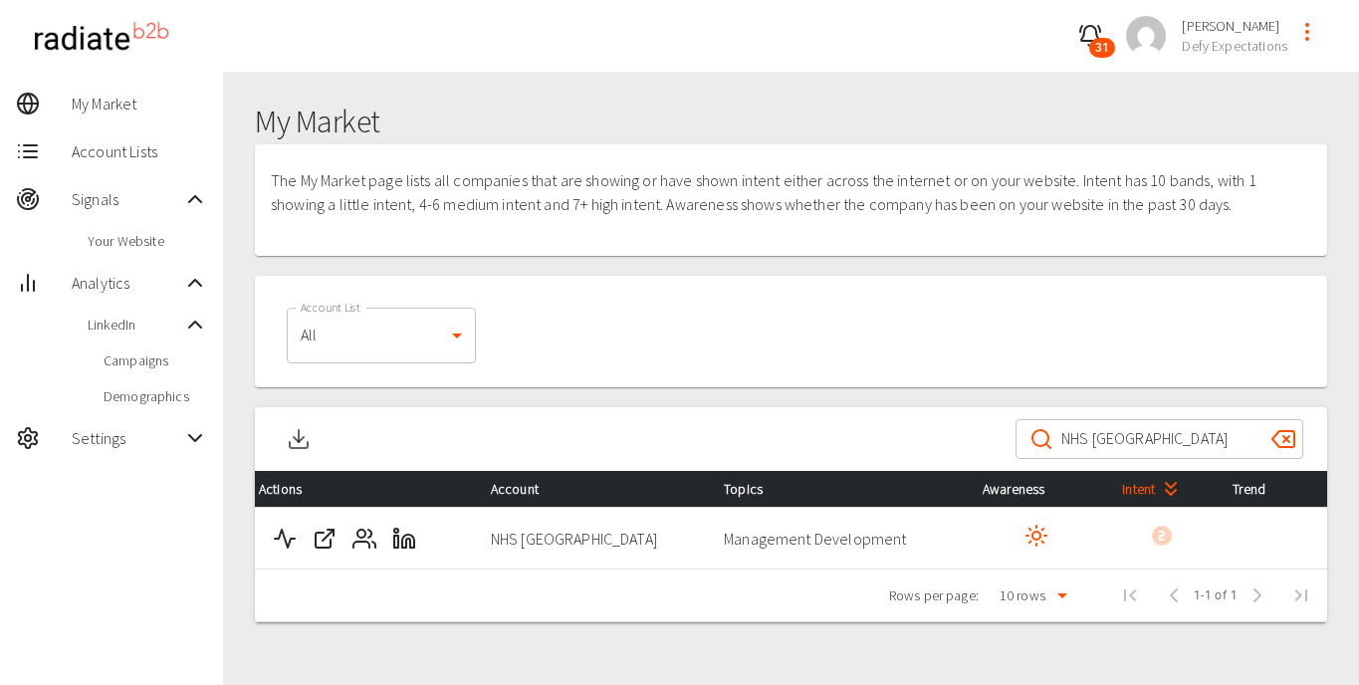
click at [1178, 442] on input "NHS [GEOGRAPHIC_DATA]" at bounding box center [1158, 439] width 194 height 56
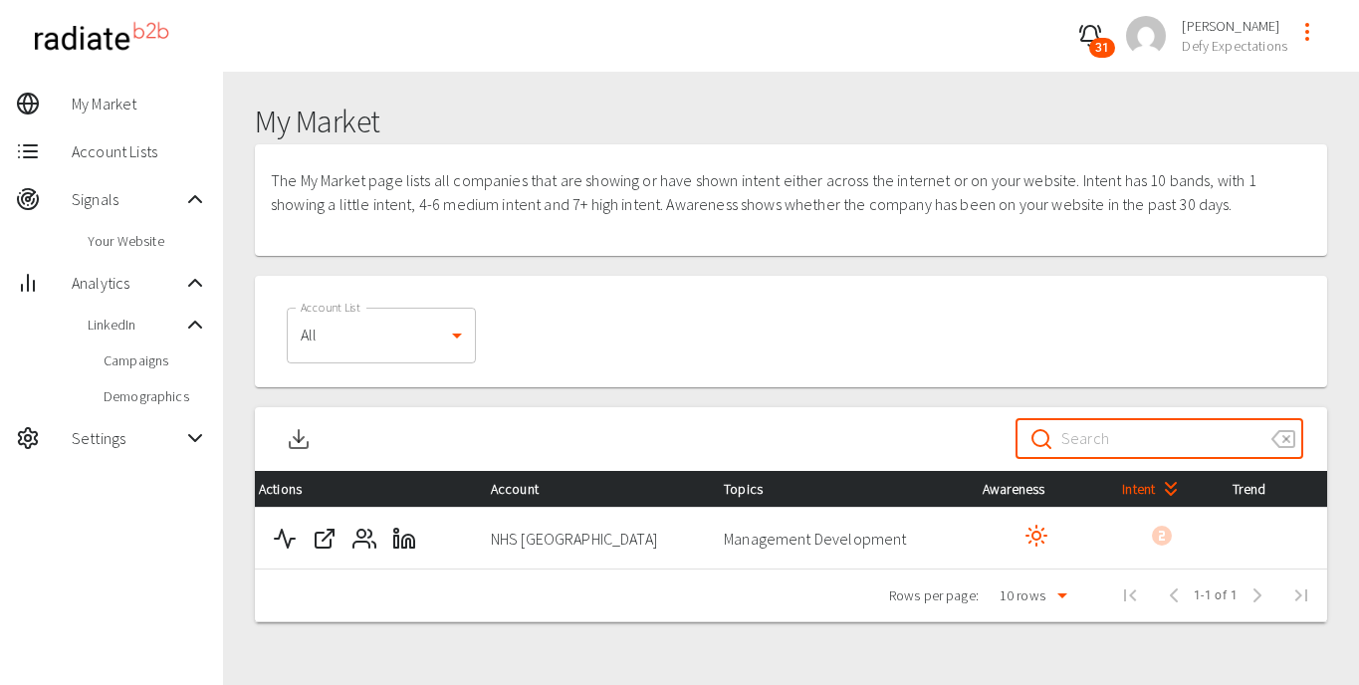
paste input "PR Newswire Association, LLC"
type input "PR Newswire Association, LLC"
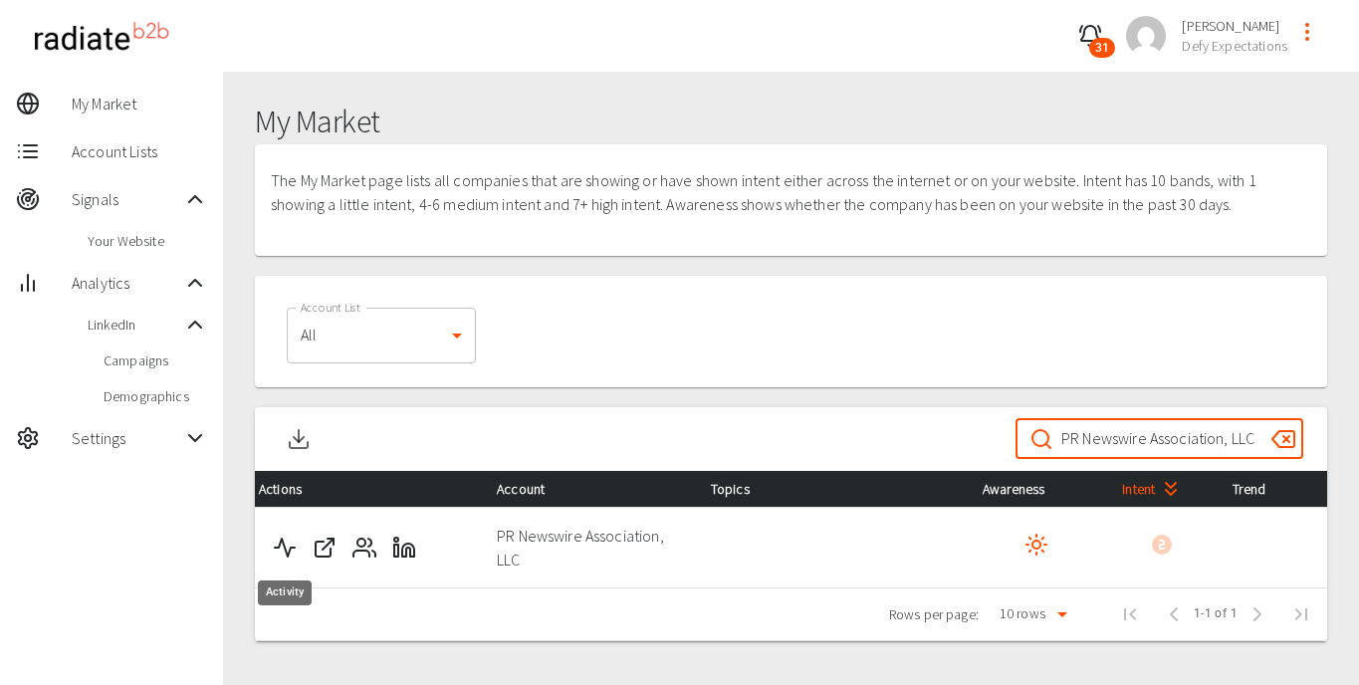
click at [278, 550] on icon "Activity" at bounding box center [285, 548] width 24 height 24
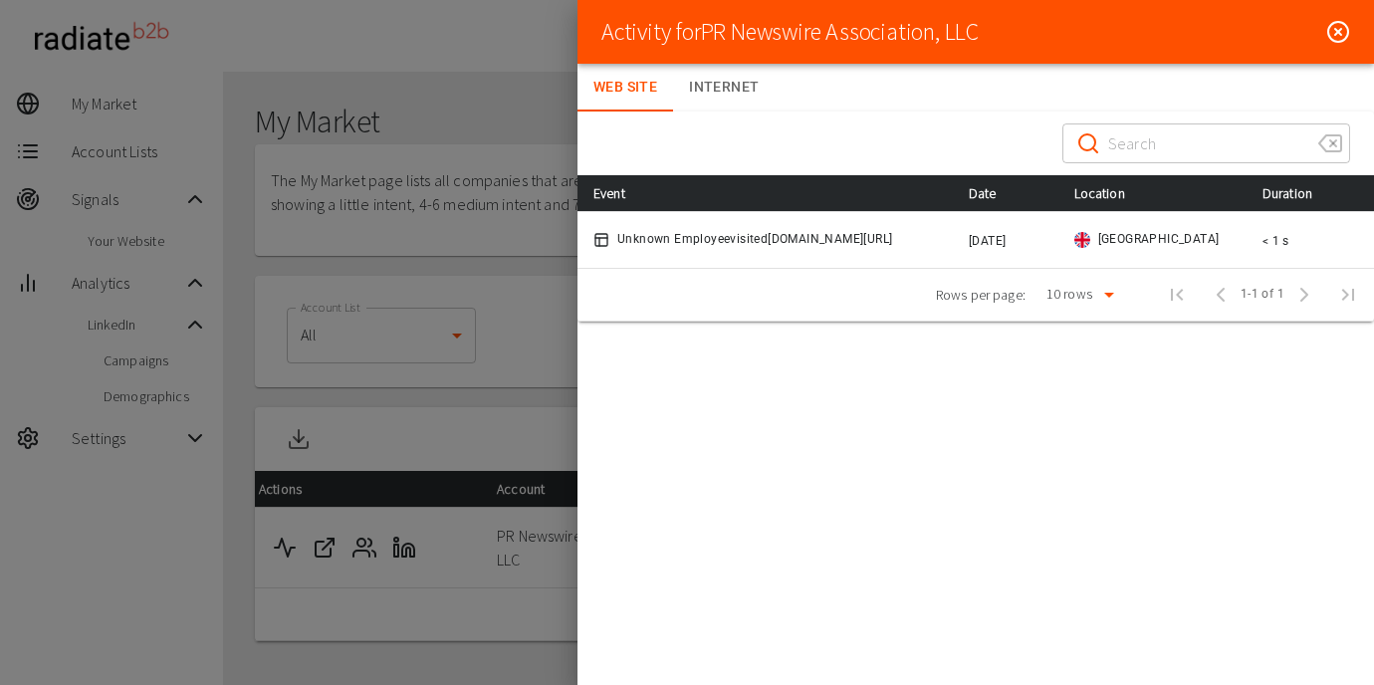
click at [1344, 26] on icon at bounding box center [1338, 32] width 24 height 24
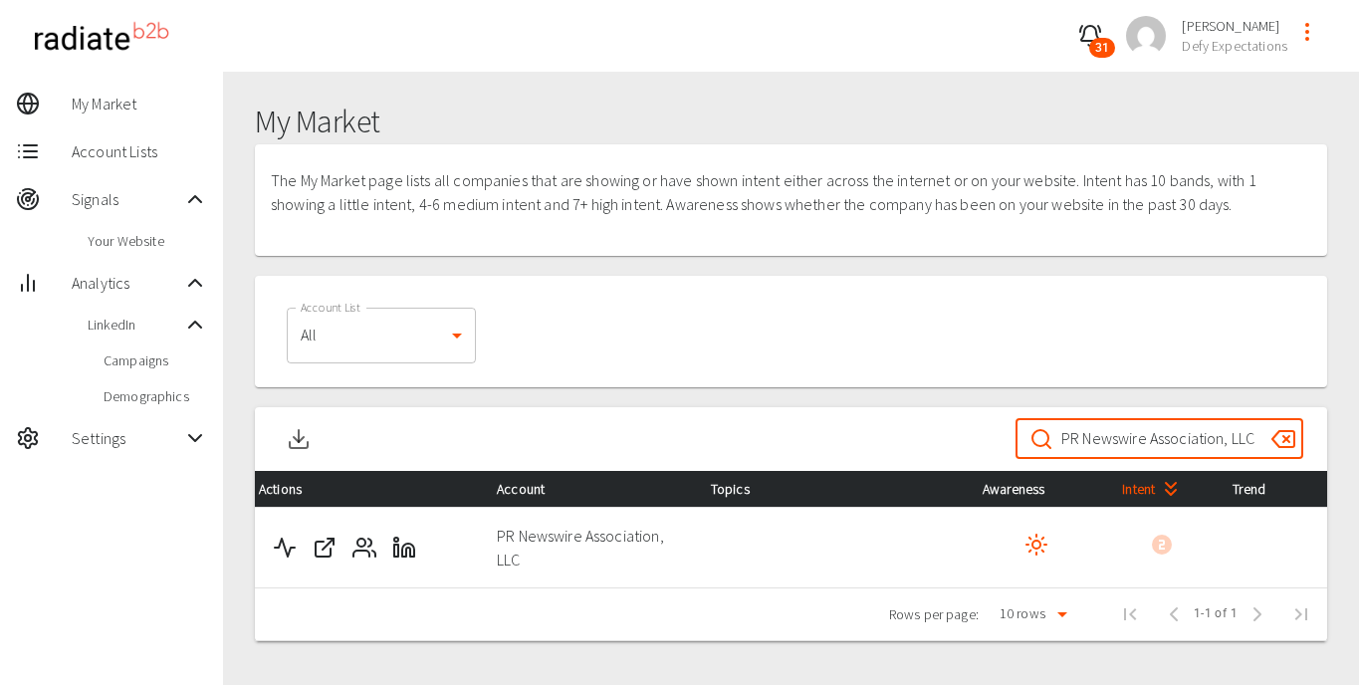
click at [1110, 441] on input "PR Newswire Association, LLC" at bounding box center [1158, 439] width 194 height 56
paste input "S R [PERSON_NAME] LTD"
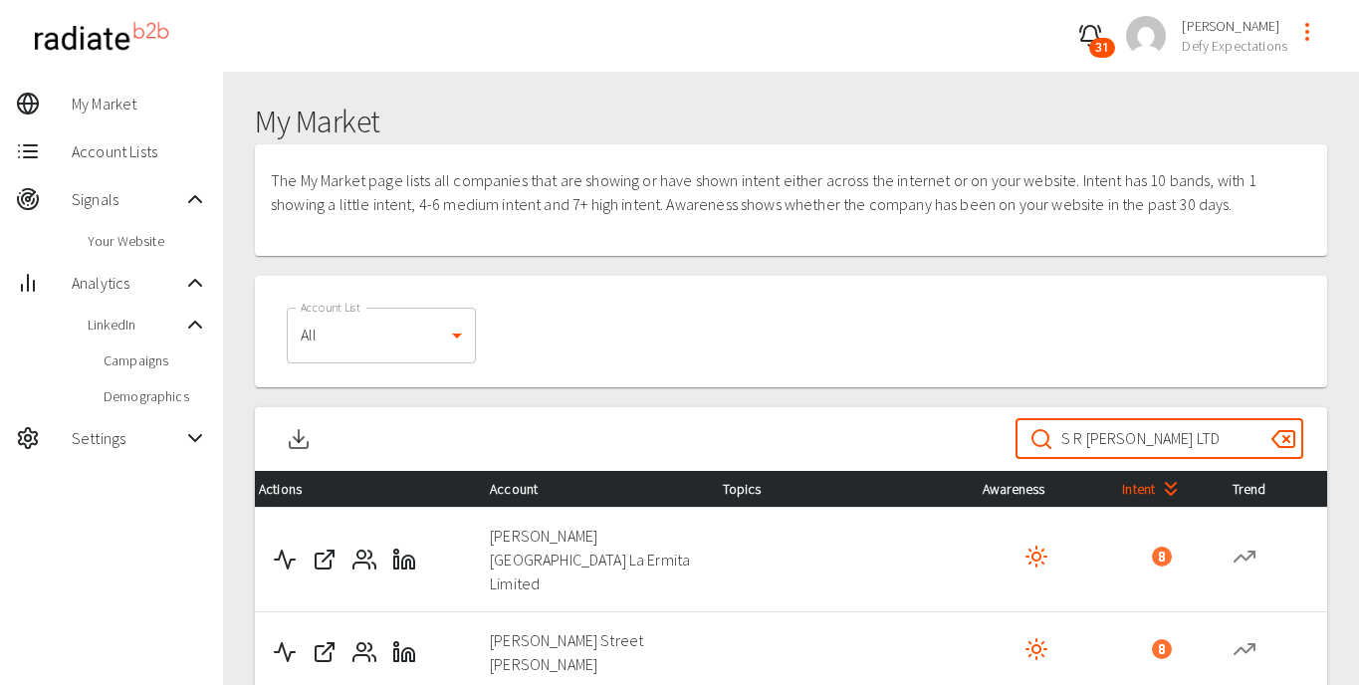
type input "S R [PERSON_NAME] LTD"
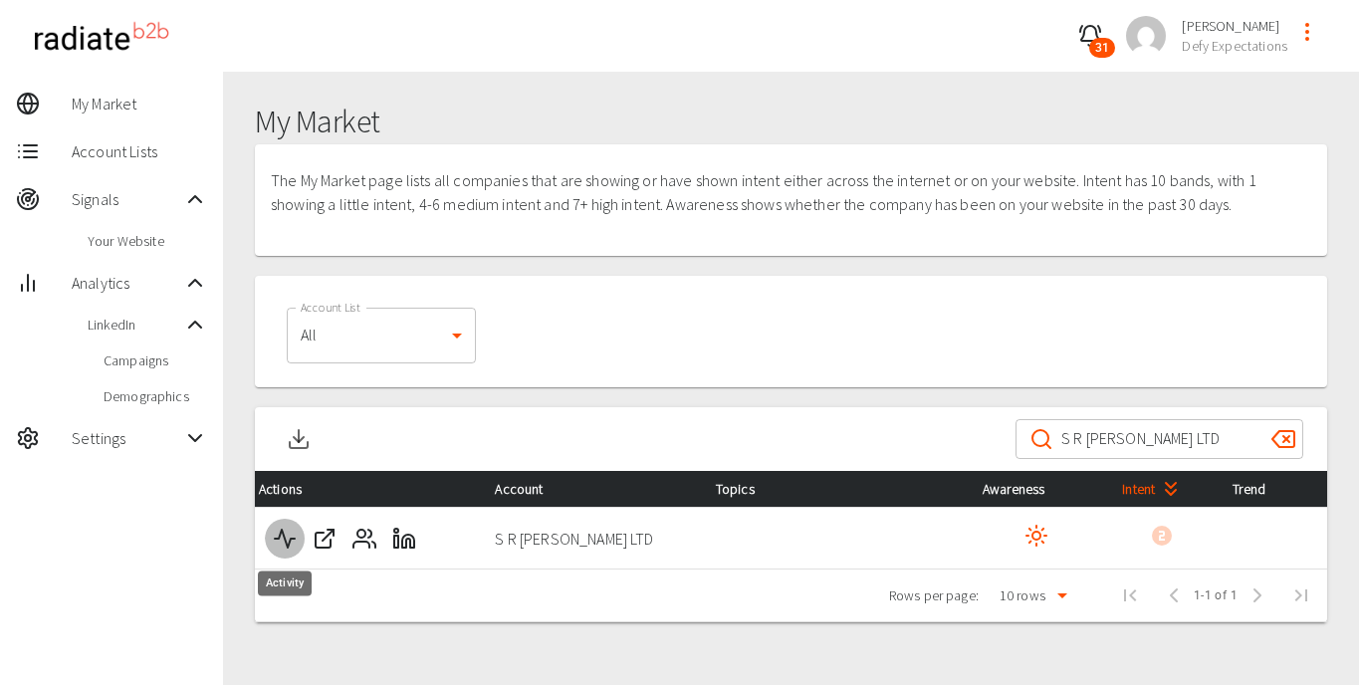
click at [282, 534] on icon "Activity" at bounding box center [285, 539] width 24 height 24
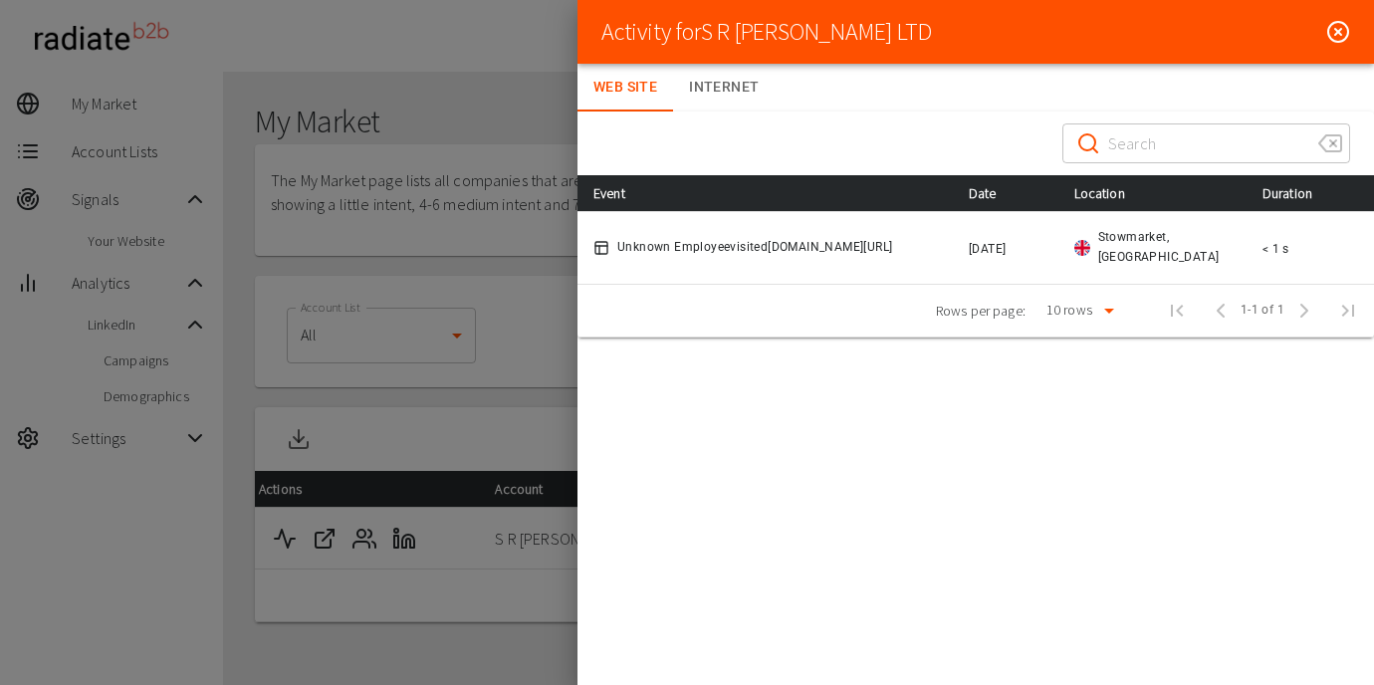
click at [1343, 31] on icon at bounding box center [1338, 32] width 24 height 24
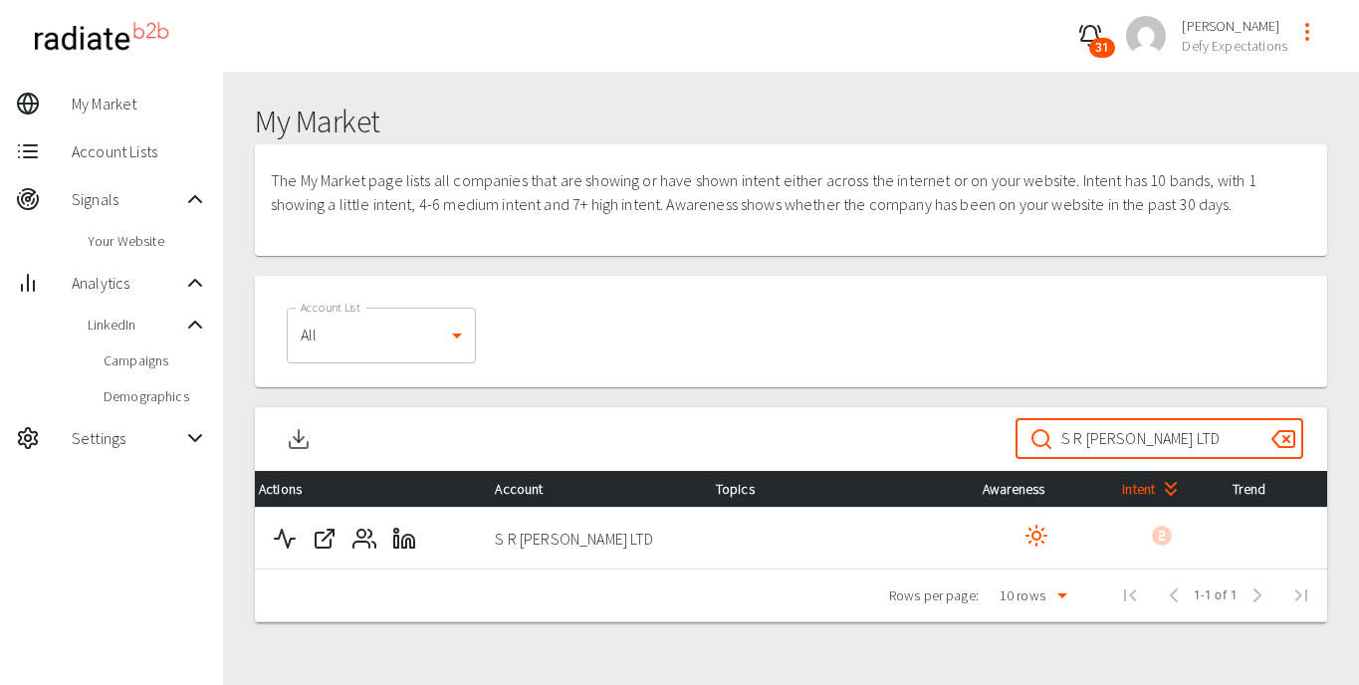
click at [1082, 439] on input "S R [PERSON_NAME] LTD" at bounding box center [1158, 439] width 194 height 56
paste input "Pickup Outfitters"
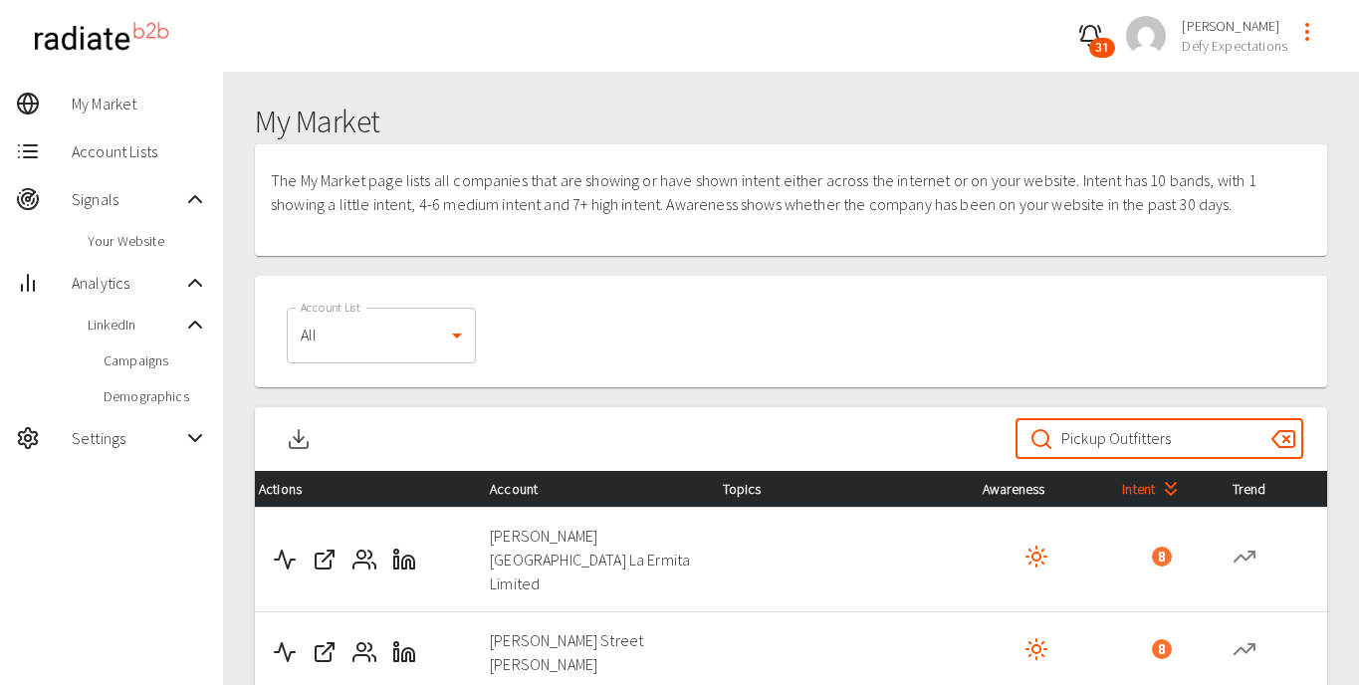
type input "Pickup Outfitters"
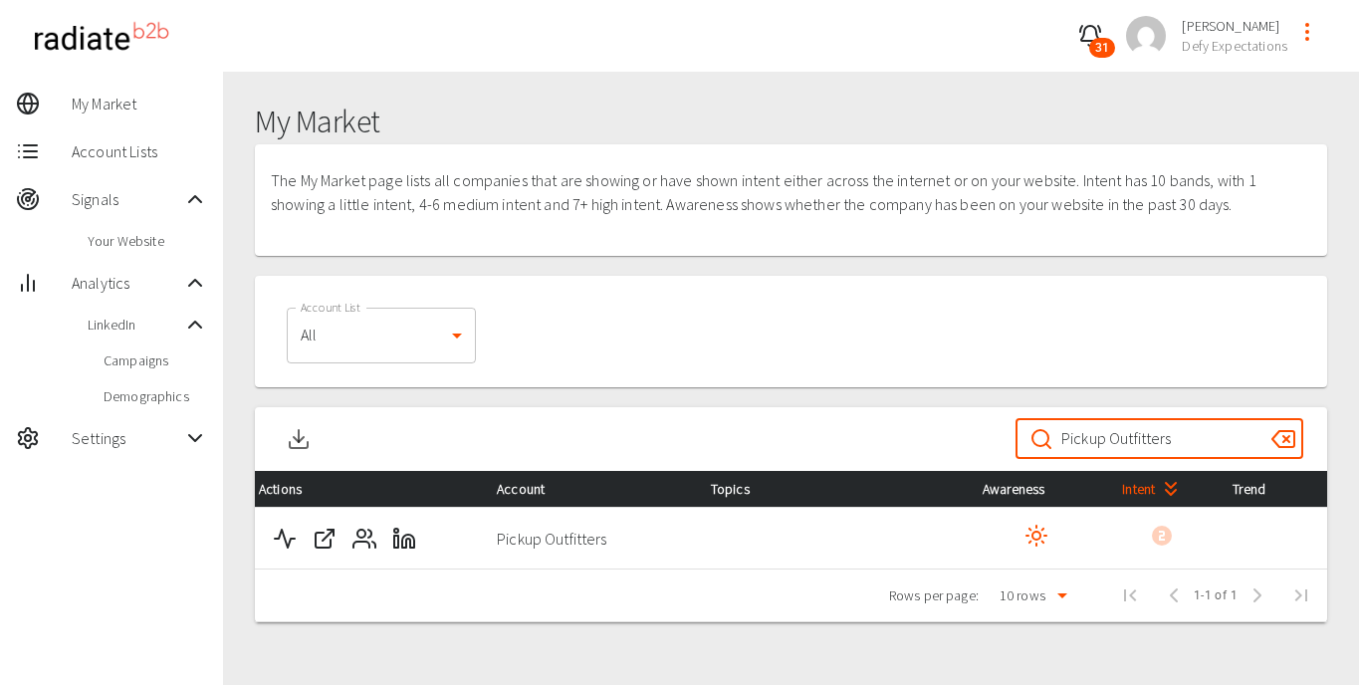
click at [289, 539] on icon "Activity" at bounding box center [285, 539] width 24 height 24
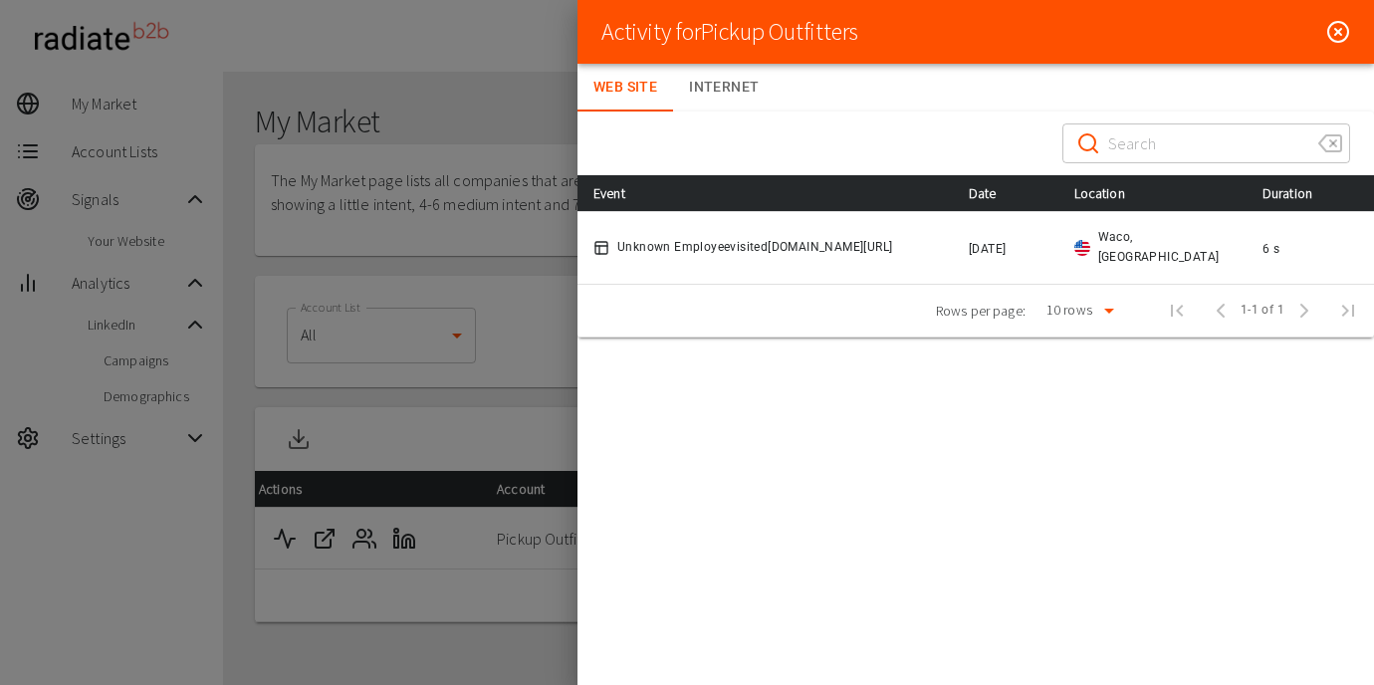
click at [1346, 34] on icon at bounding box center [1338, 32] width 24 height 24
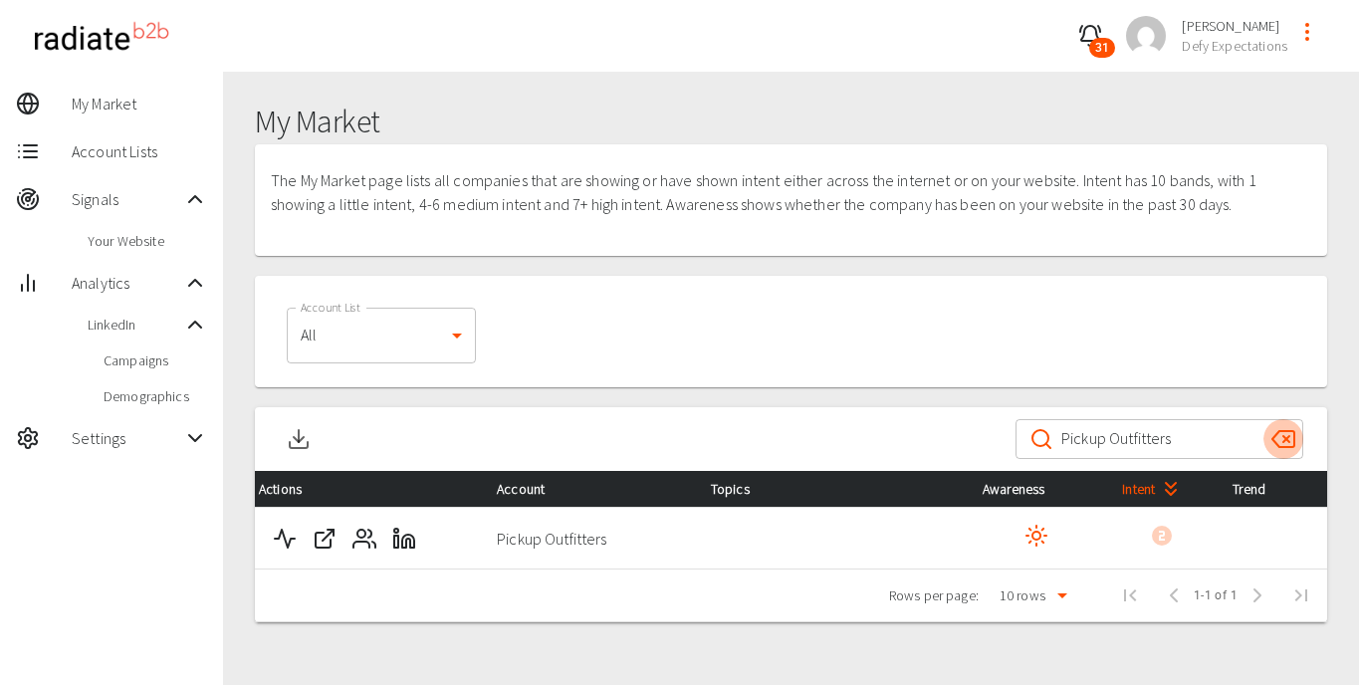
click at [1281, 436] on icon "clear" at bounding box center [1283, 439] width 24 height 24
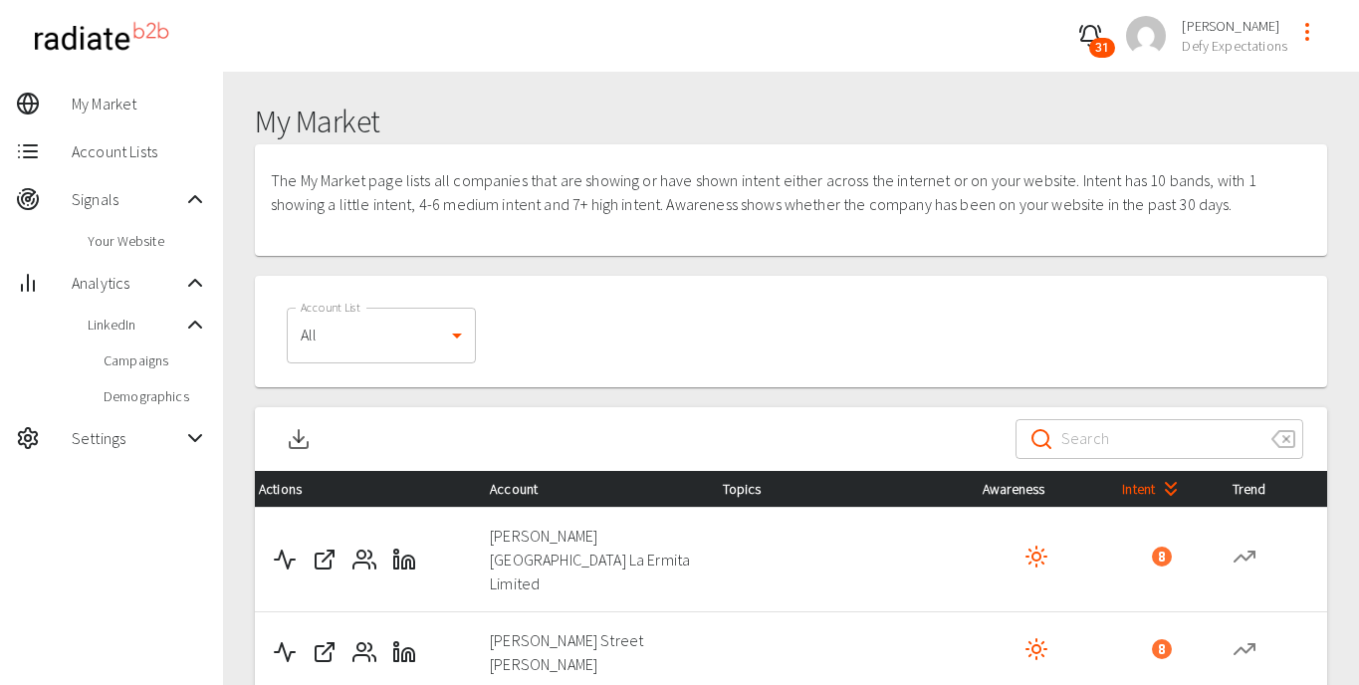
click at [1081, 443] on input "Search" at bounding box center [1158, 439] width 194 height 56
paste input "Australian Government - Department of the Prime Minister and Cabinet"
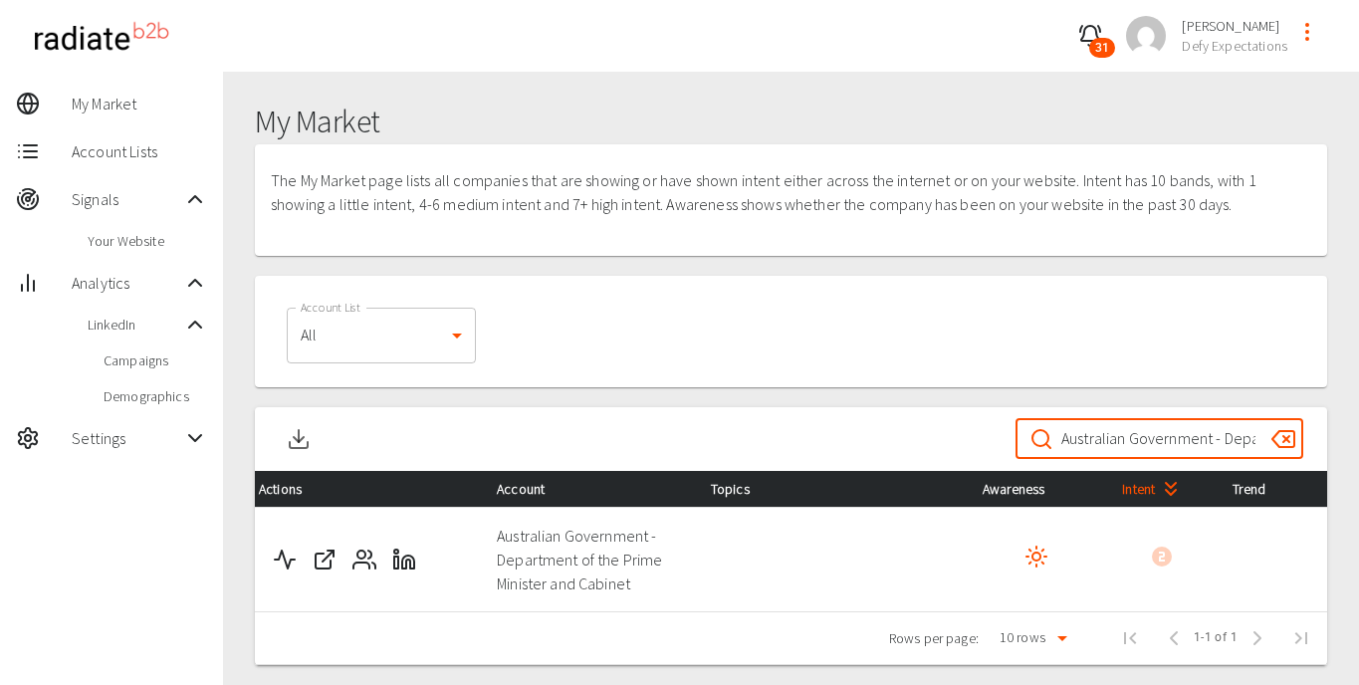
type input "Australian Government - Department of the Prime Minister and Cabinet"
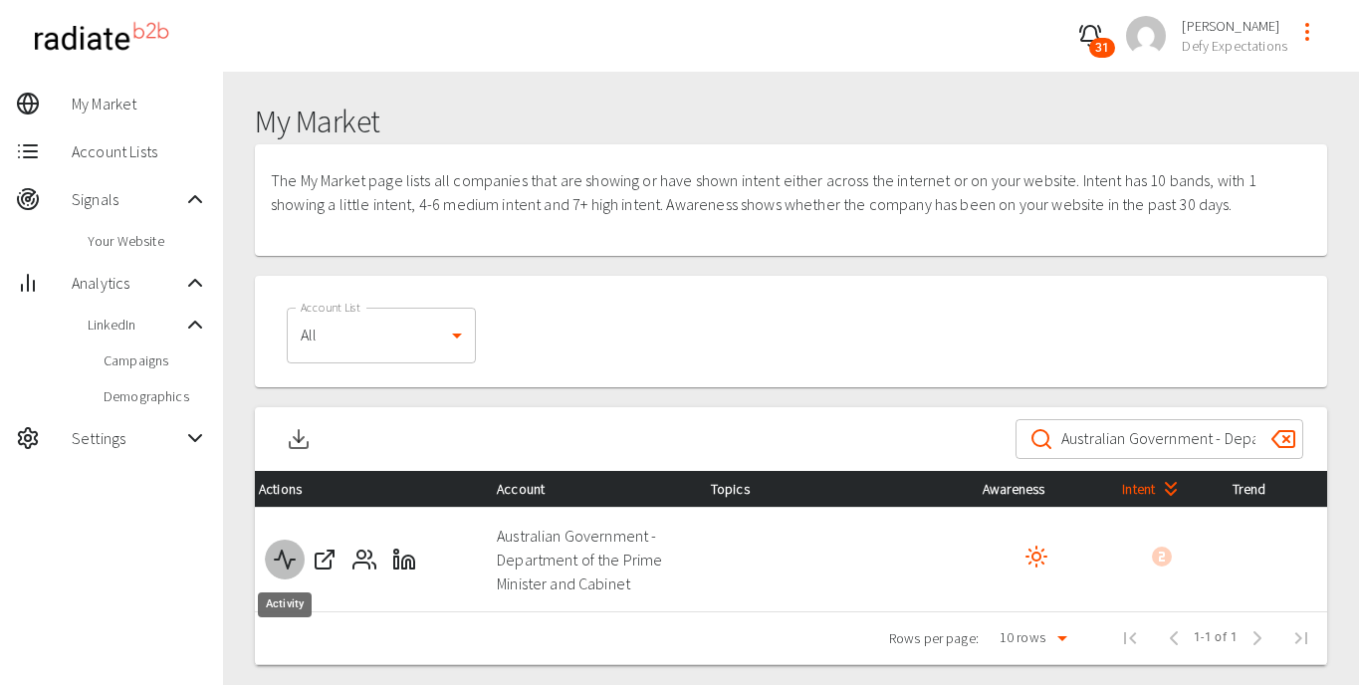
click at [280, 557] on polyline "Activity" at bounding box center [285, 560] width 20 height 18
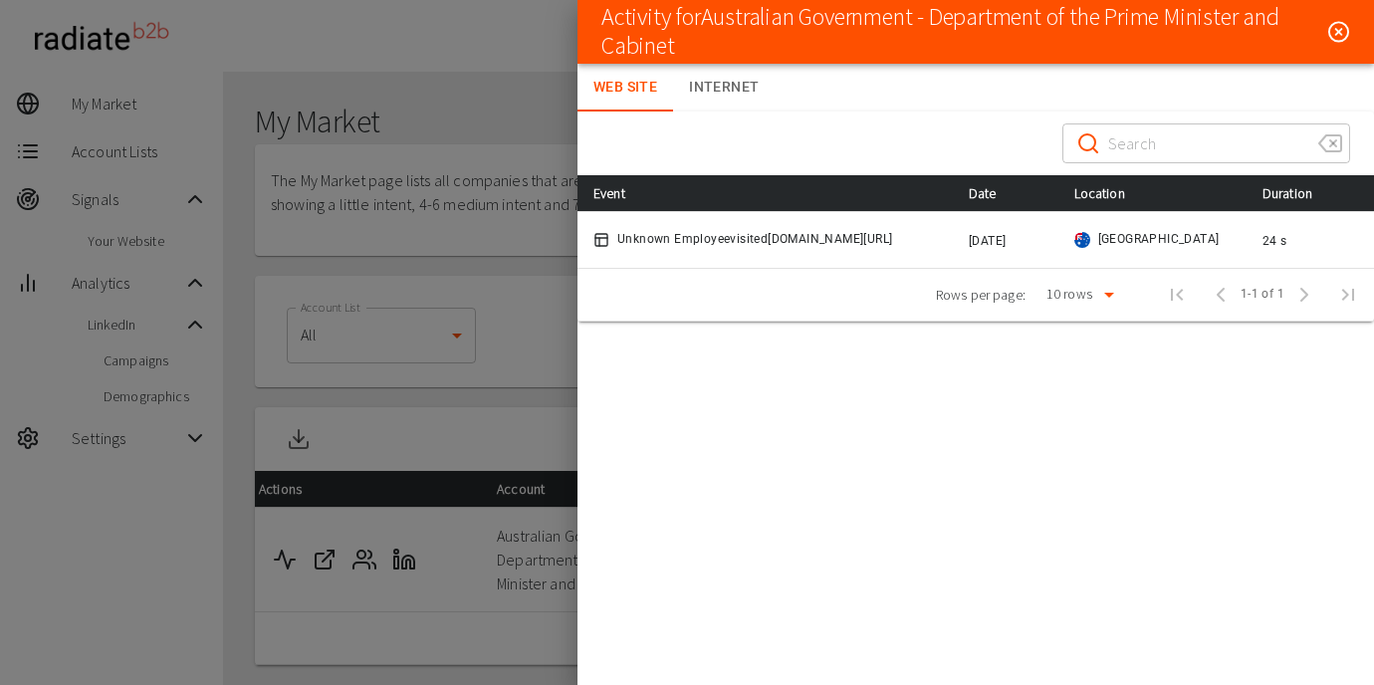
click at [1336, 34] on line at bounding box center [1339, 32] width 6 height 6
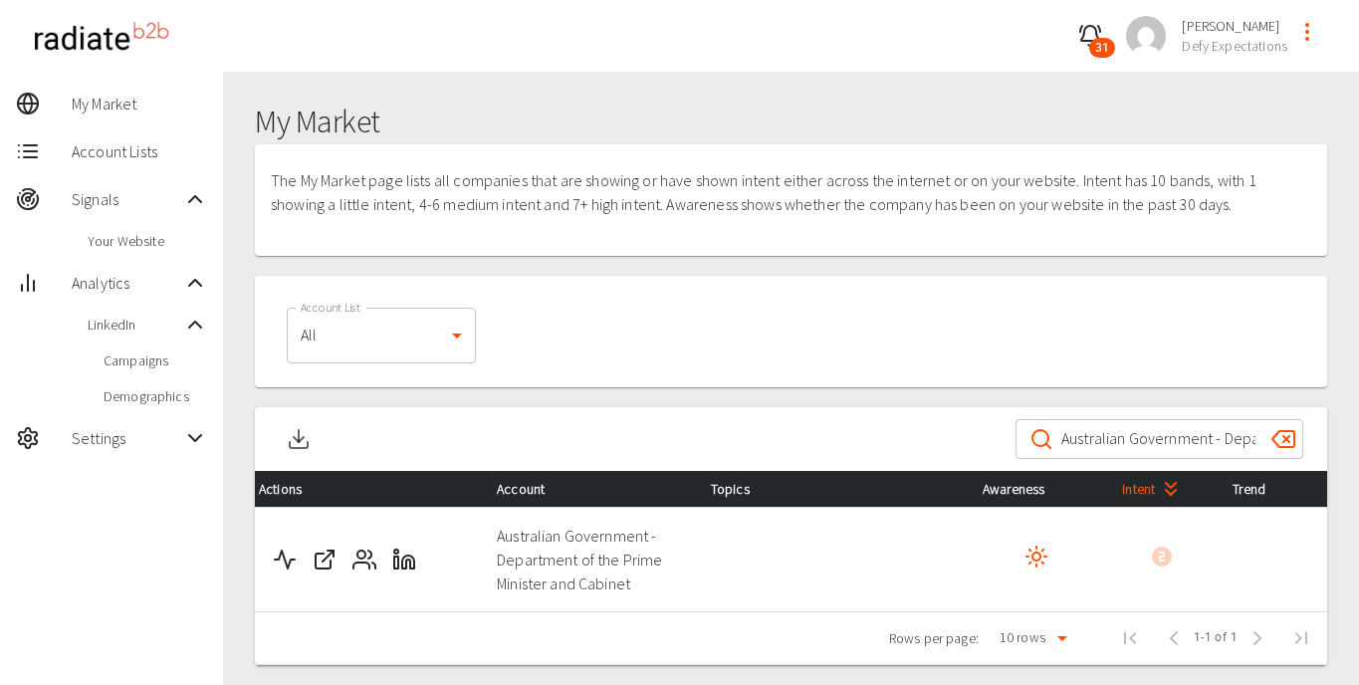
click at [1112, 435] on input "Australian Government - Department of the Prime Minister and Cabinet" at bounding box center [1158, 439] width 194 height 56
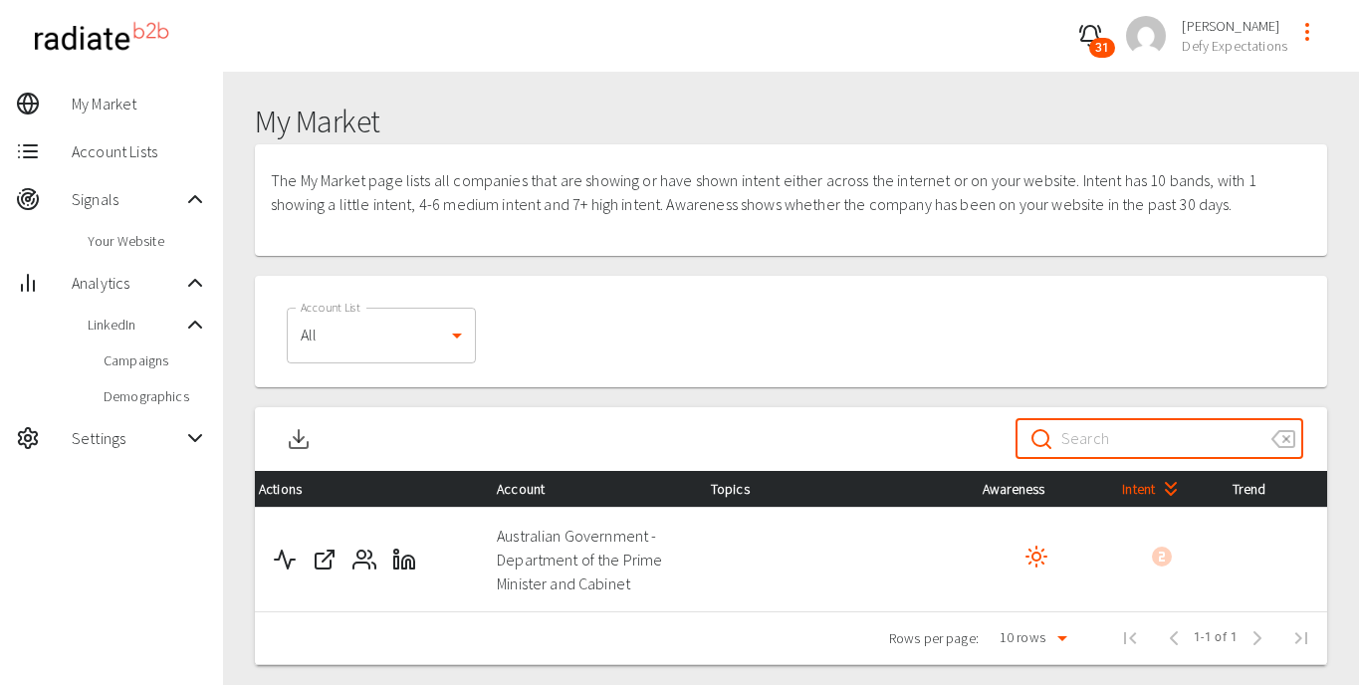
paste input "Mumara App Store"
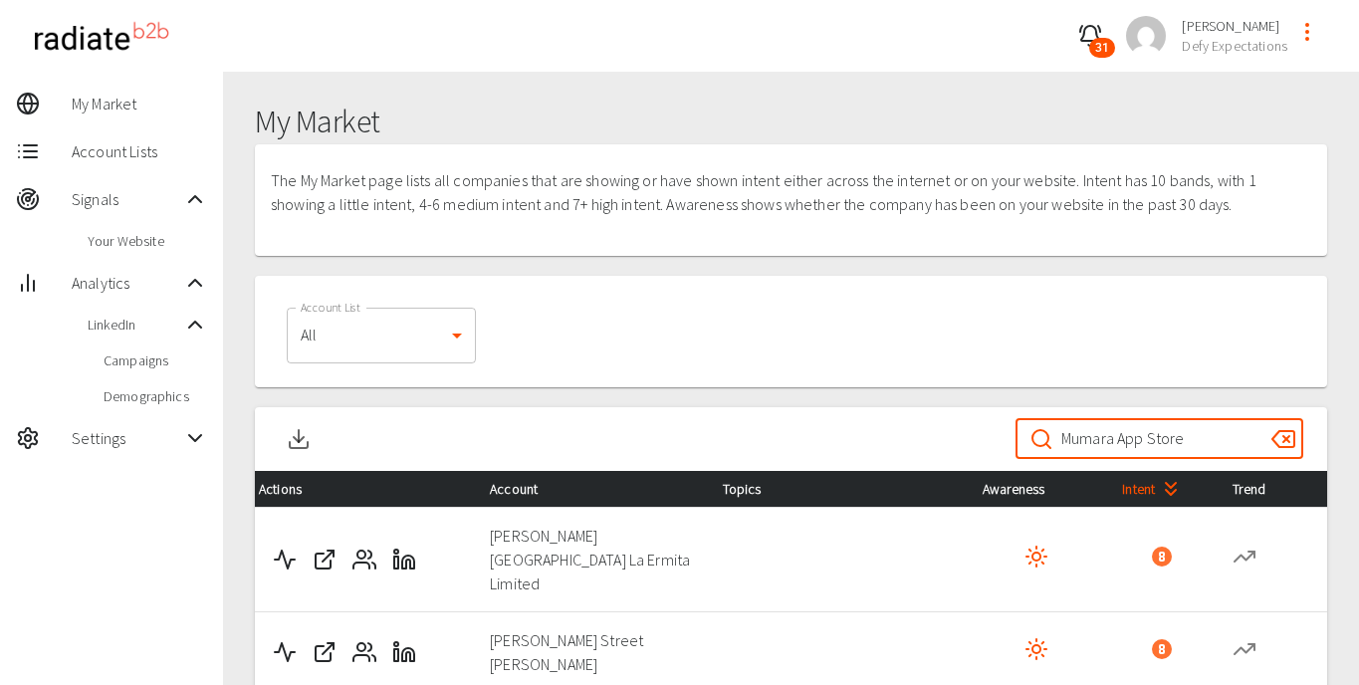
type input "Mumara App Store"
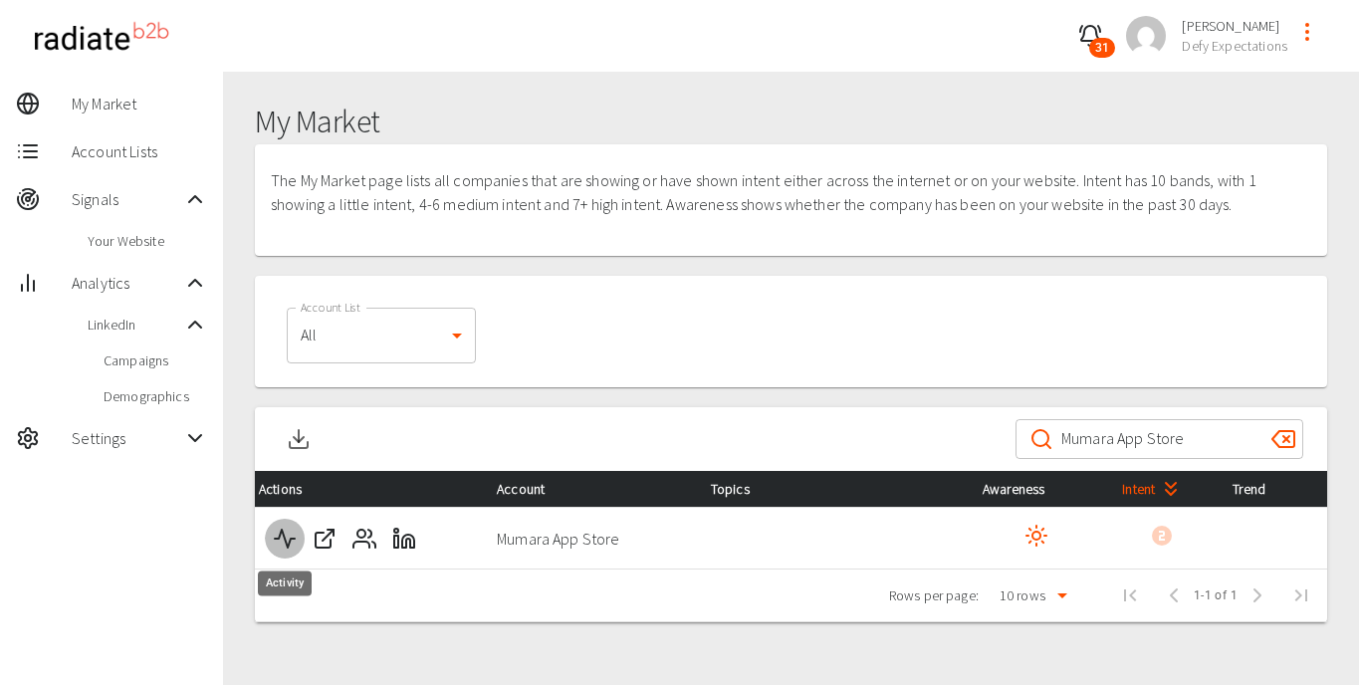
click at [292, 534] on icon "Activity" at bounding box center [285, 539] width 24 height 24
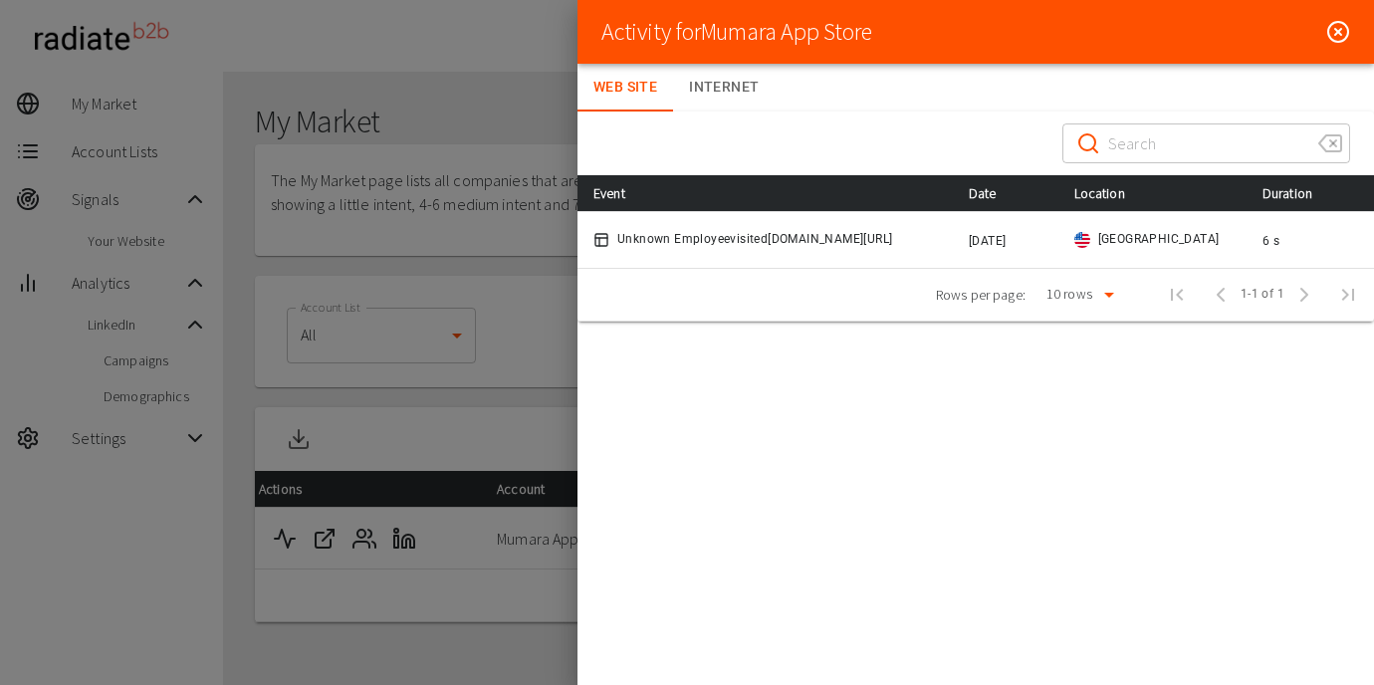
click at [1341, 25] on icon at bounding box center [1338, 32] width 24 height 24
